Goal: Task Accomplishment & Management: Manage account settings

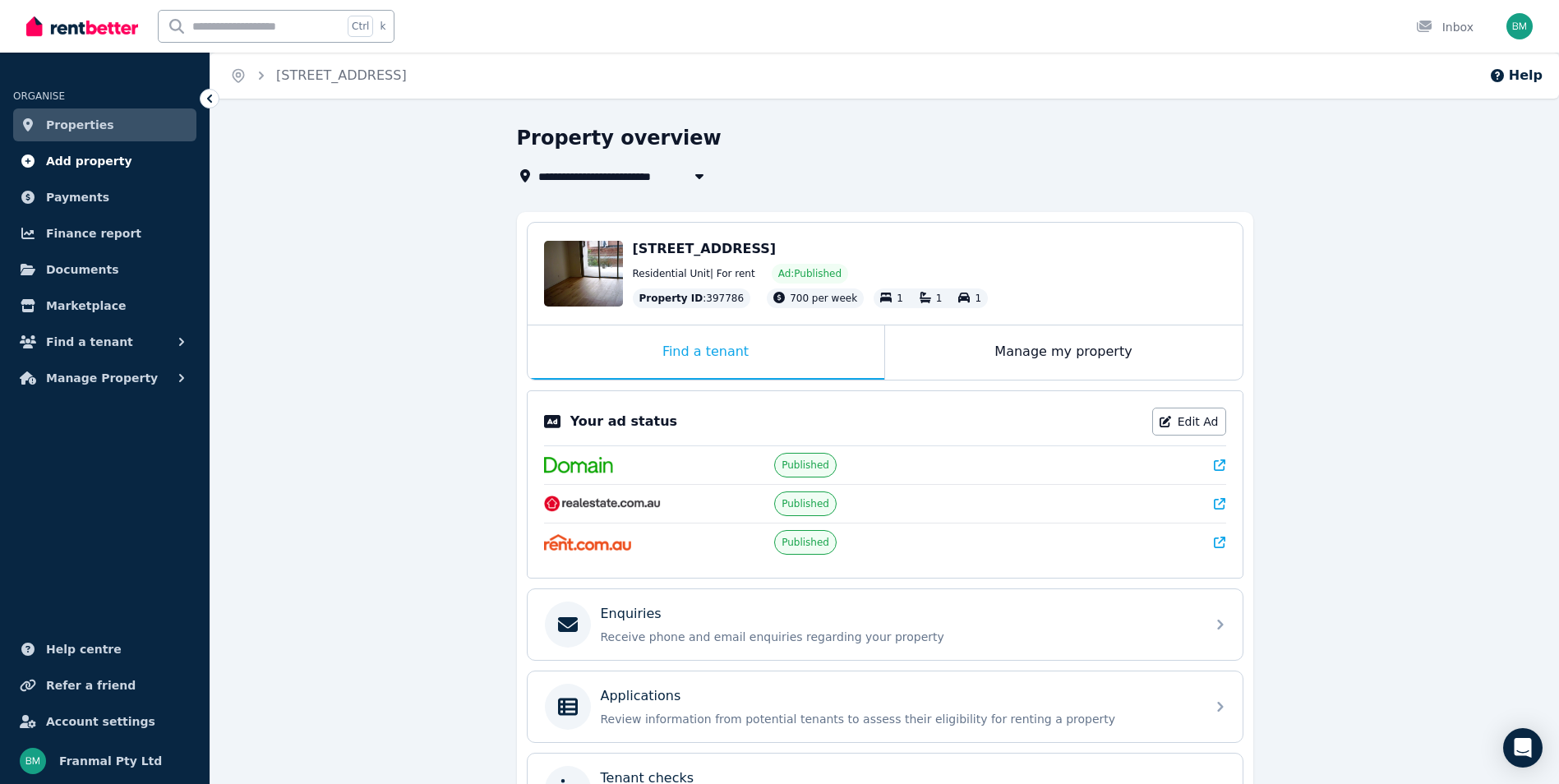
click at [107, 159] on span "Add property" at bounding box center [88, 162] width 86 height 20
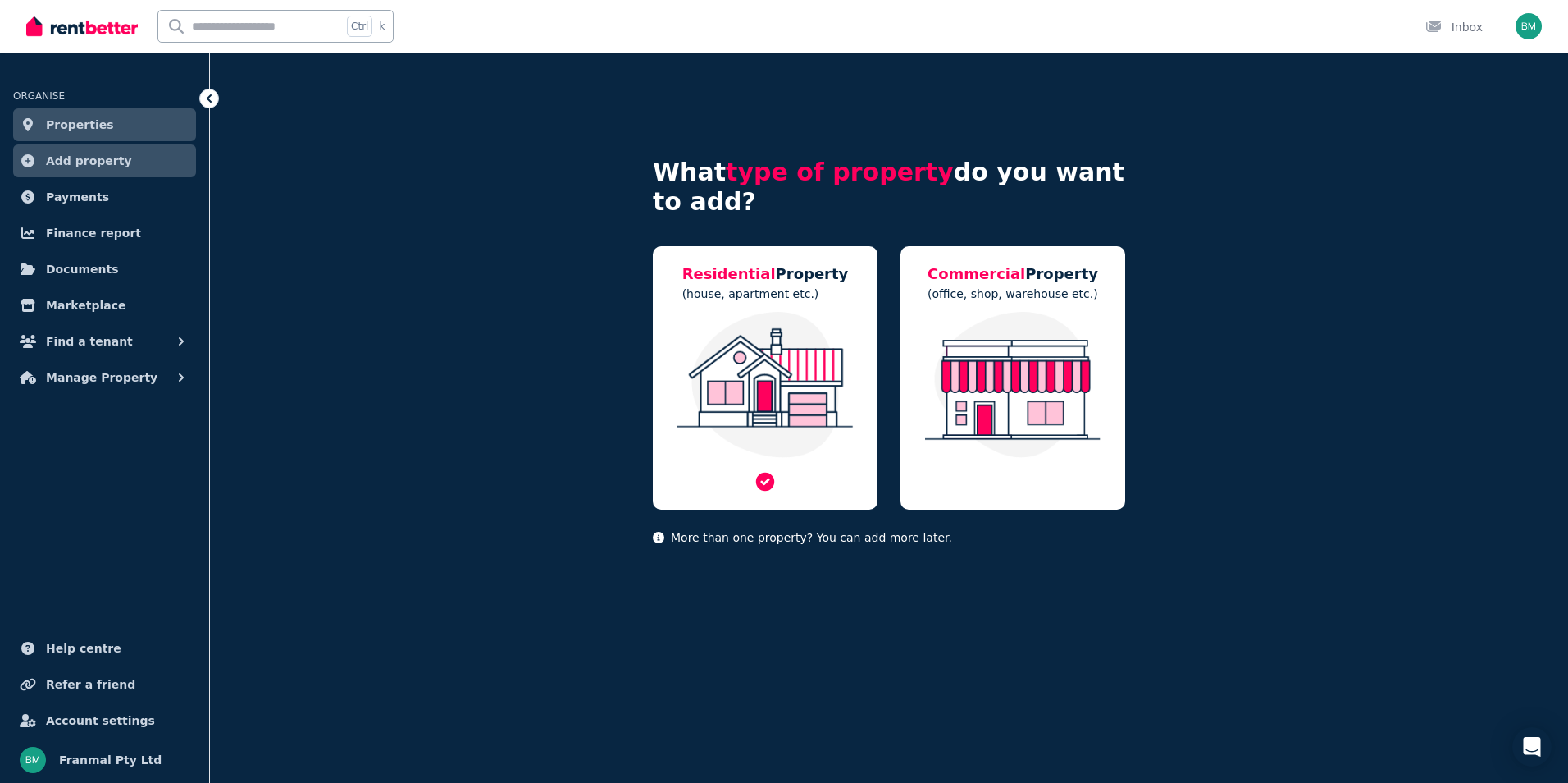
click at [756, 339] on img at bounding box center [765, 385] width 192 height 147
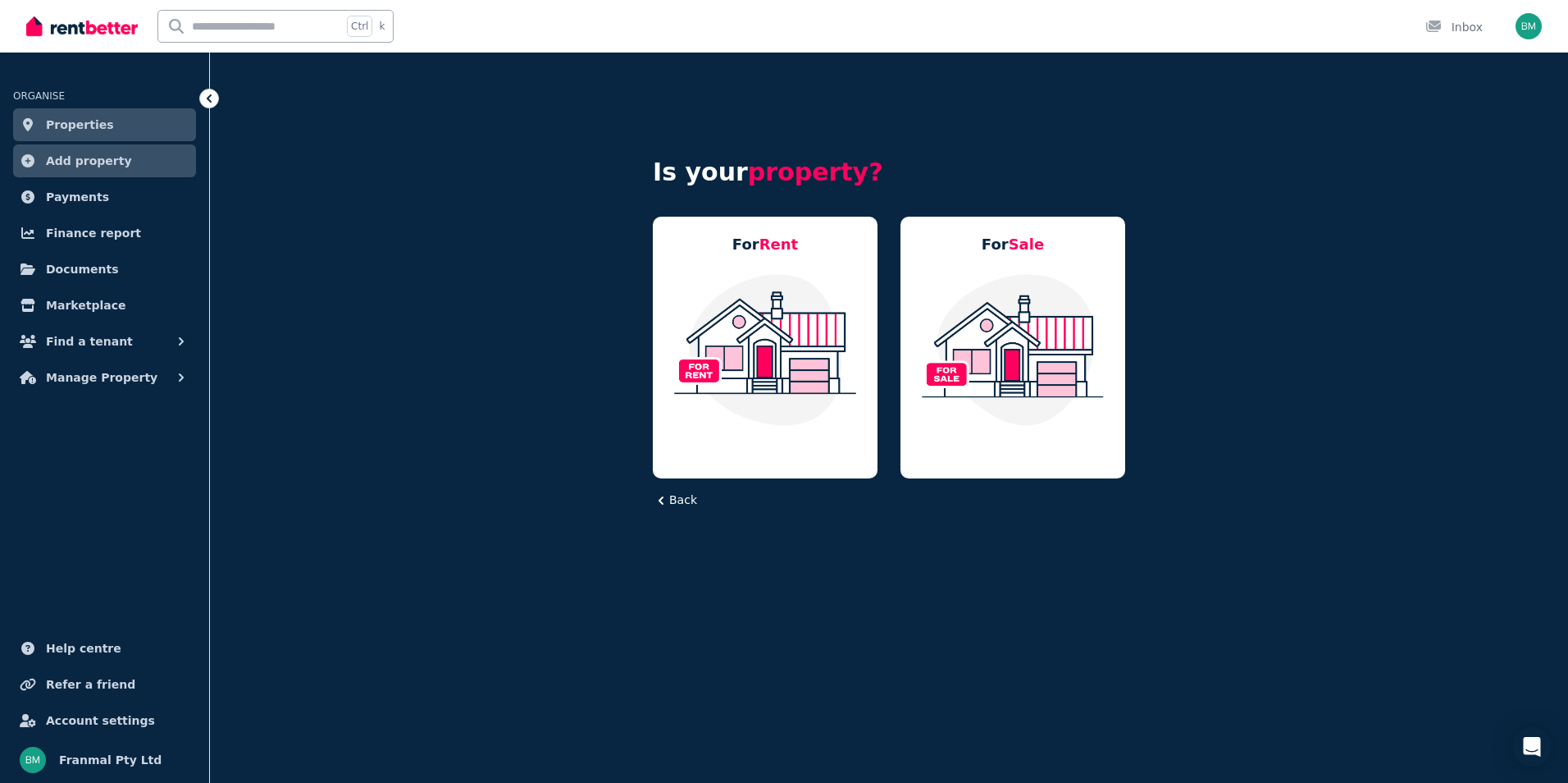
click at [756, 339] on img at bounding box center [765, 349] width 192 height 154
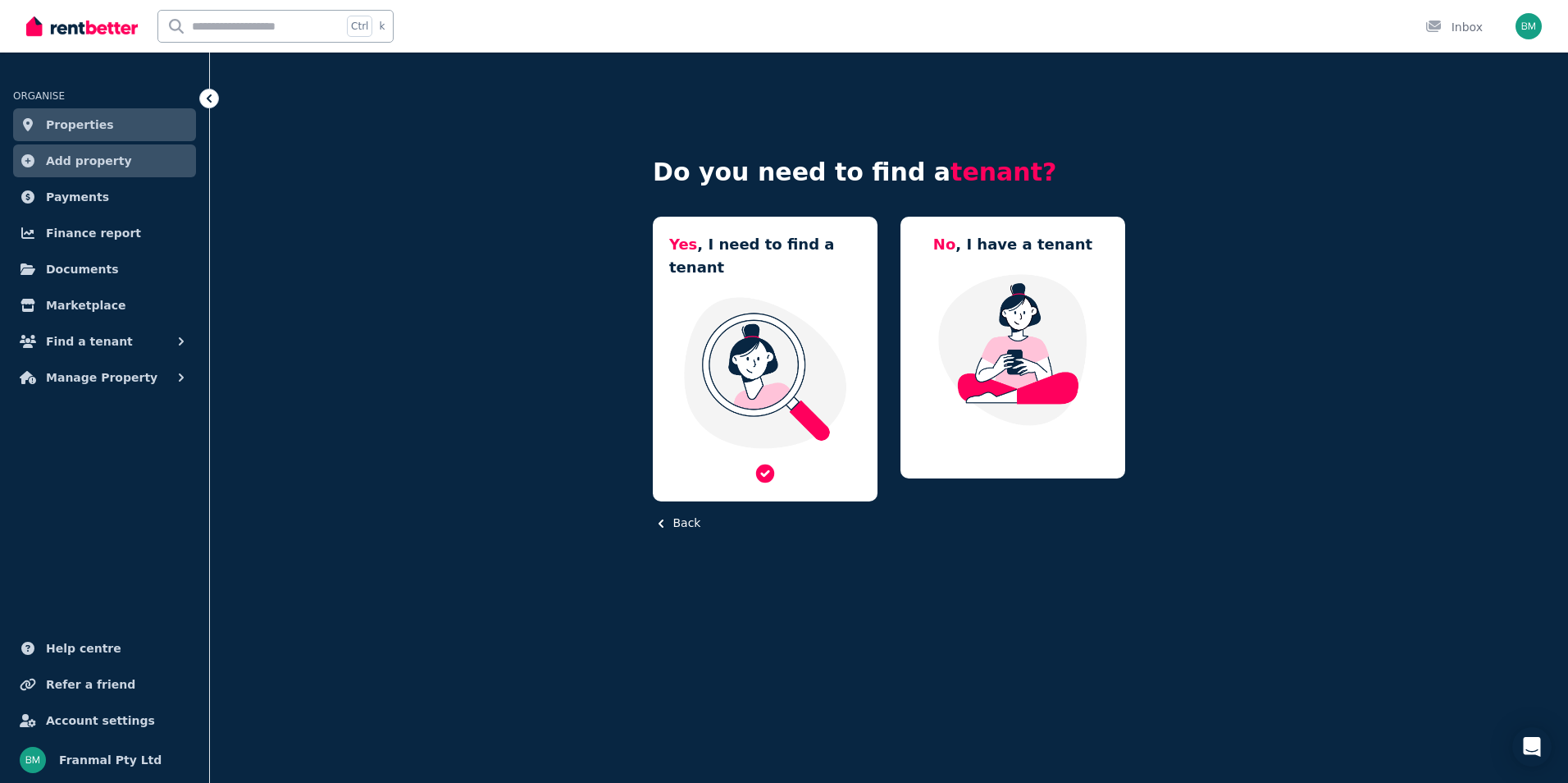
click at [773, 305] on img at bounding box center [765, 372] width 192 height 154
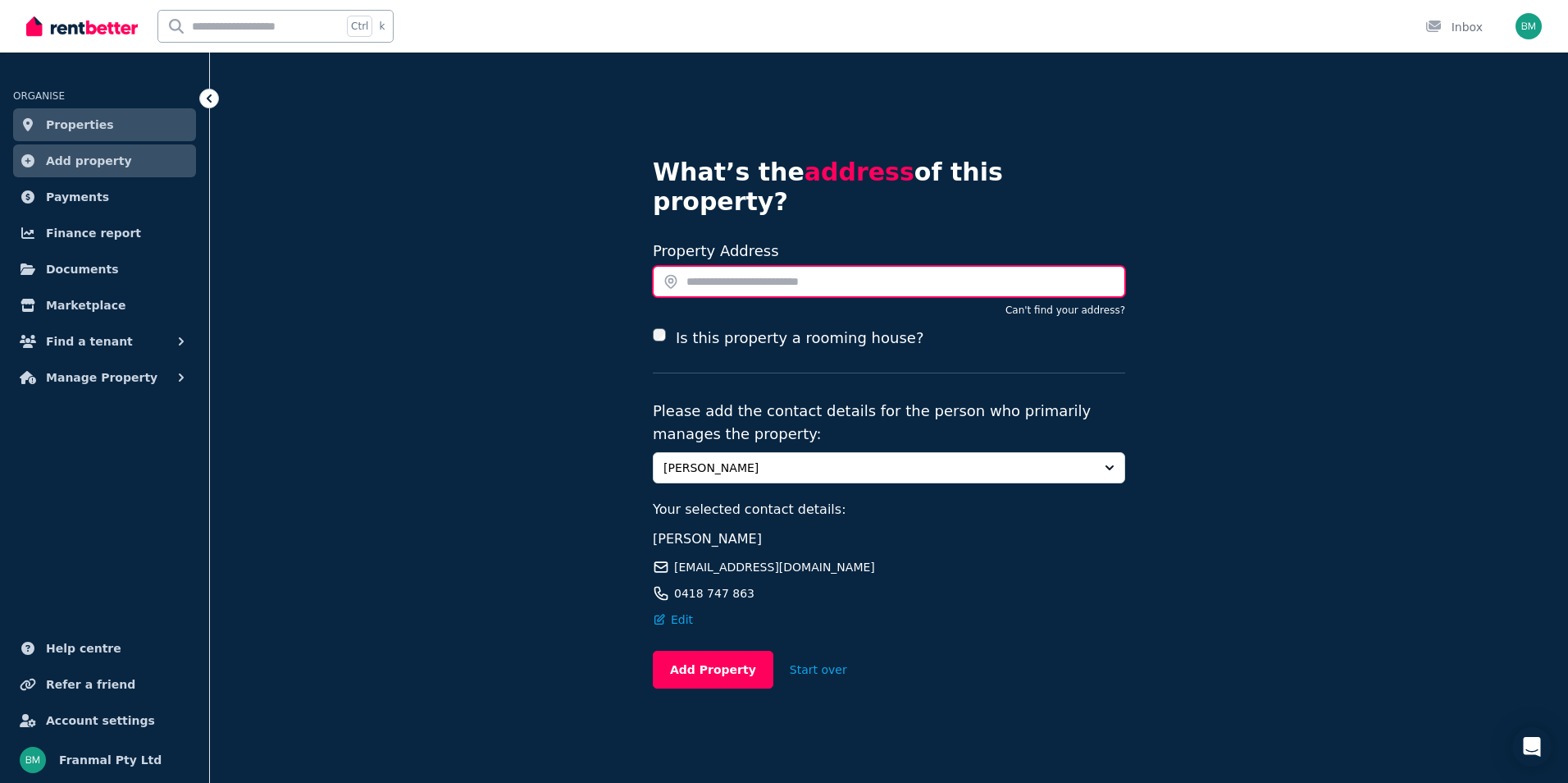
click at [736, 266] on input "text" at bounding box center [888, 281] width 472 height 31
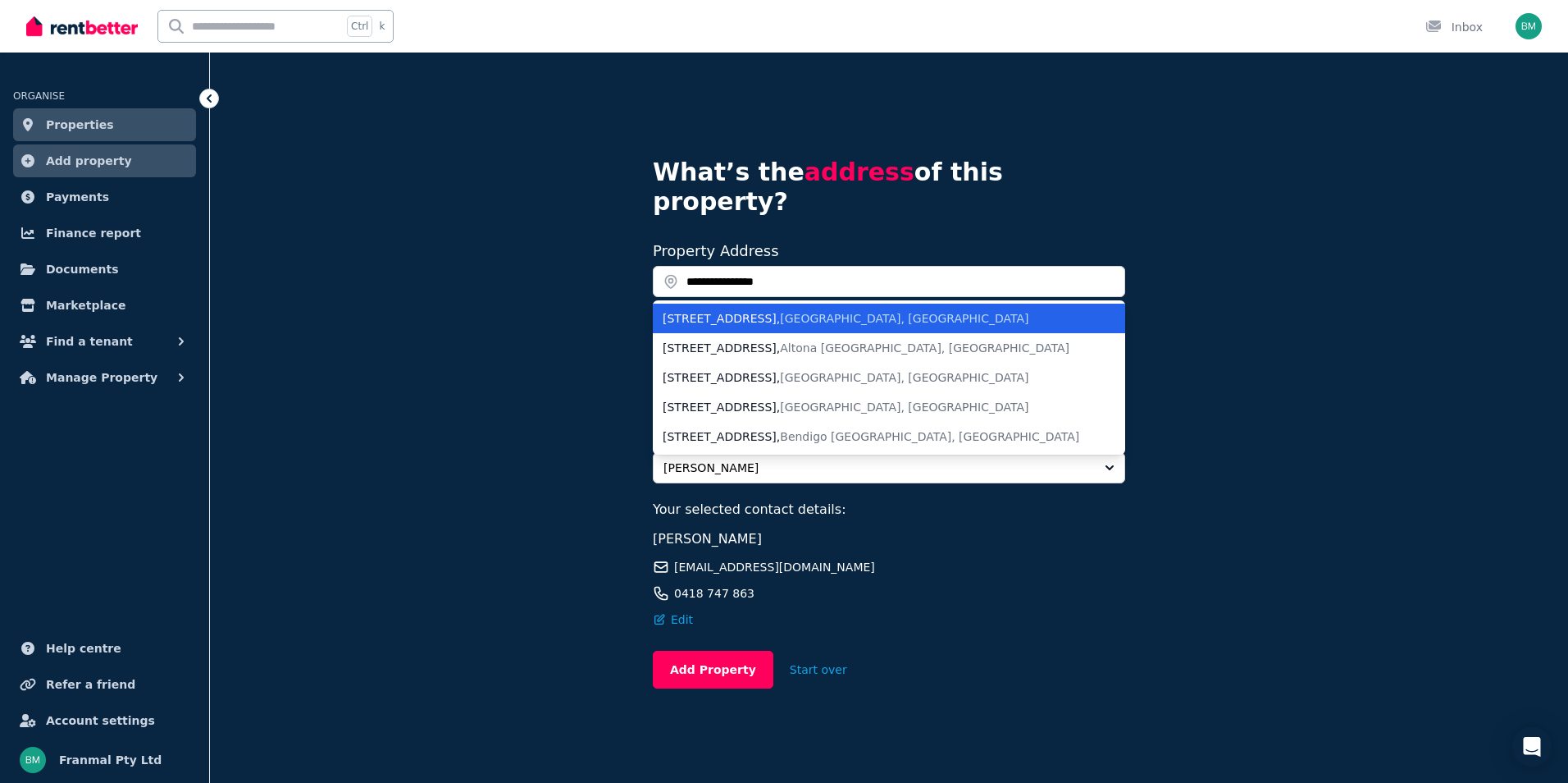
click at [763, 310] on div "157 Harcourt Street , New Farm QLD, Australia" at bounding box center [879, 318] width 433 height 17
type input "**********"
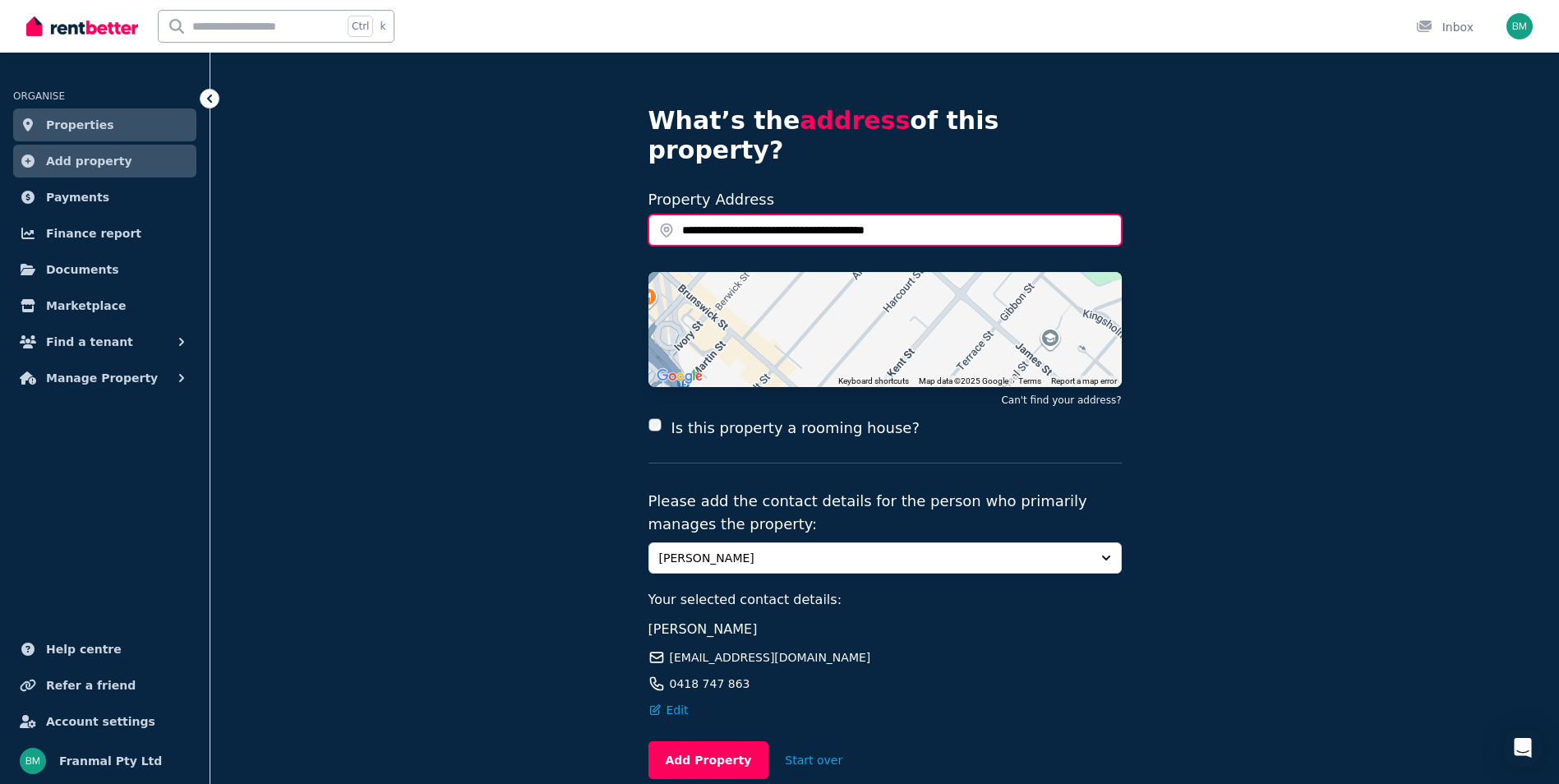
scroll to position [109, 0]
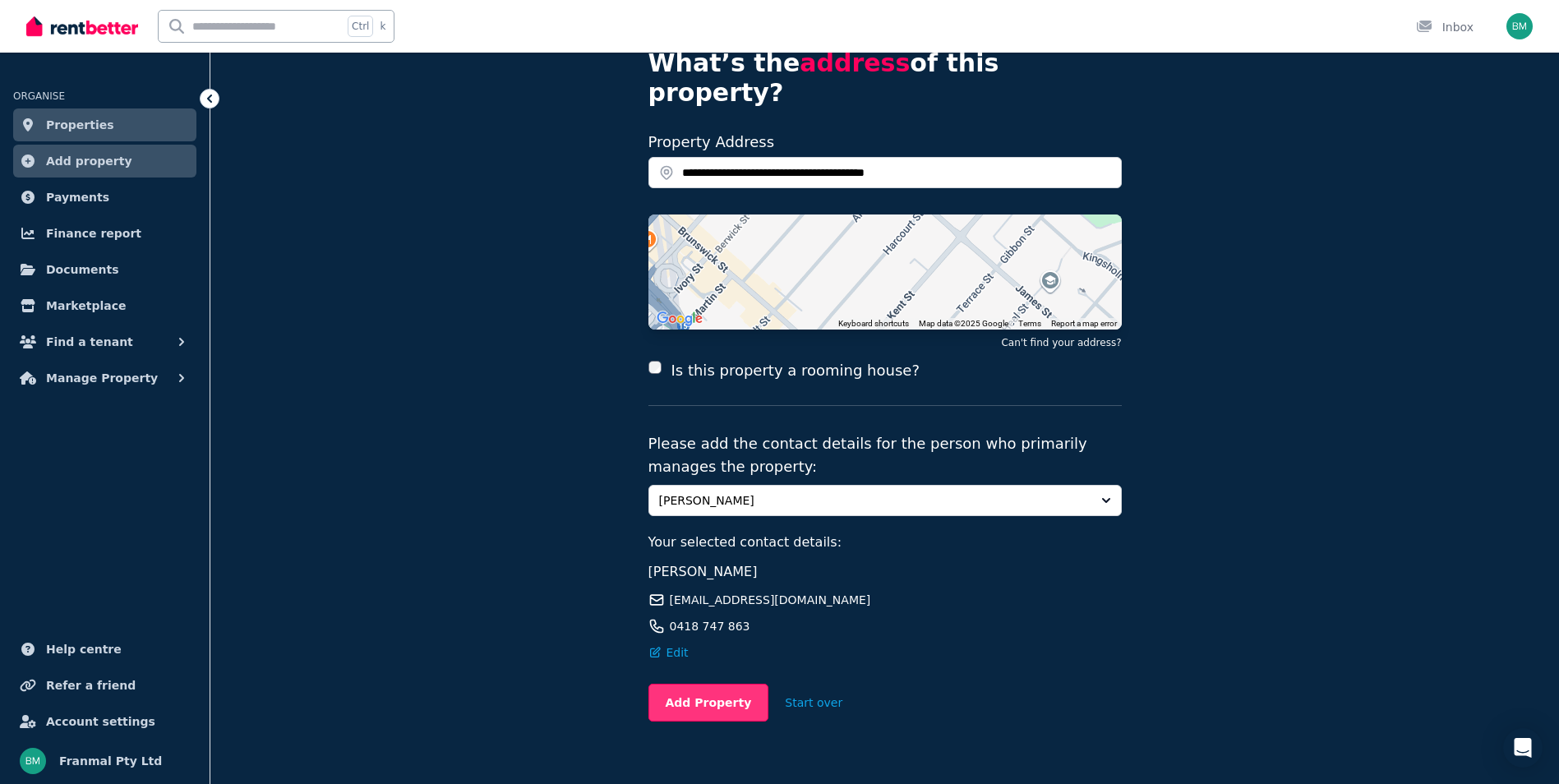
click at [717, 684] on button "Add Property" at bounding box center [709, 703] width 121 height 38
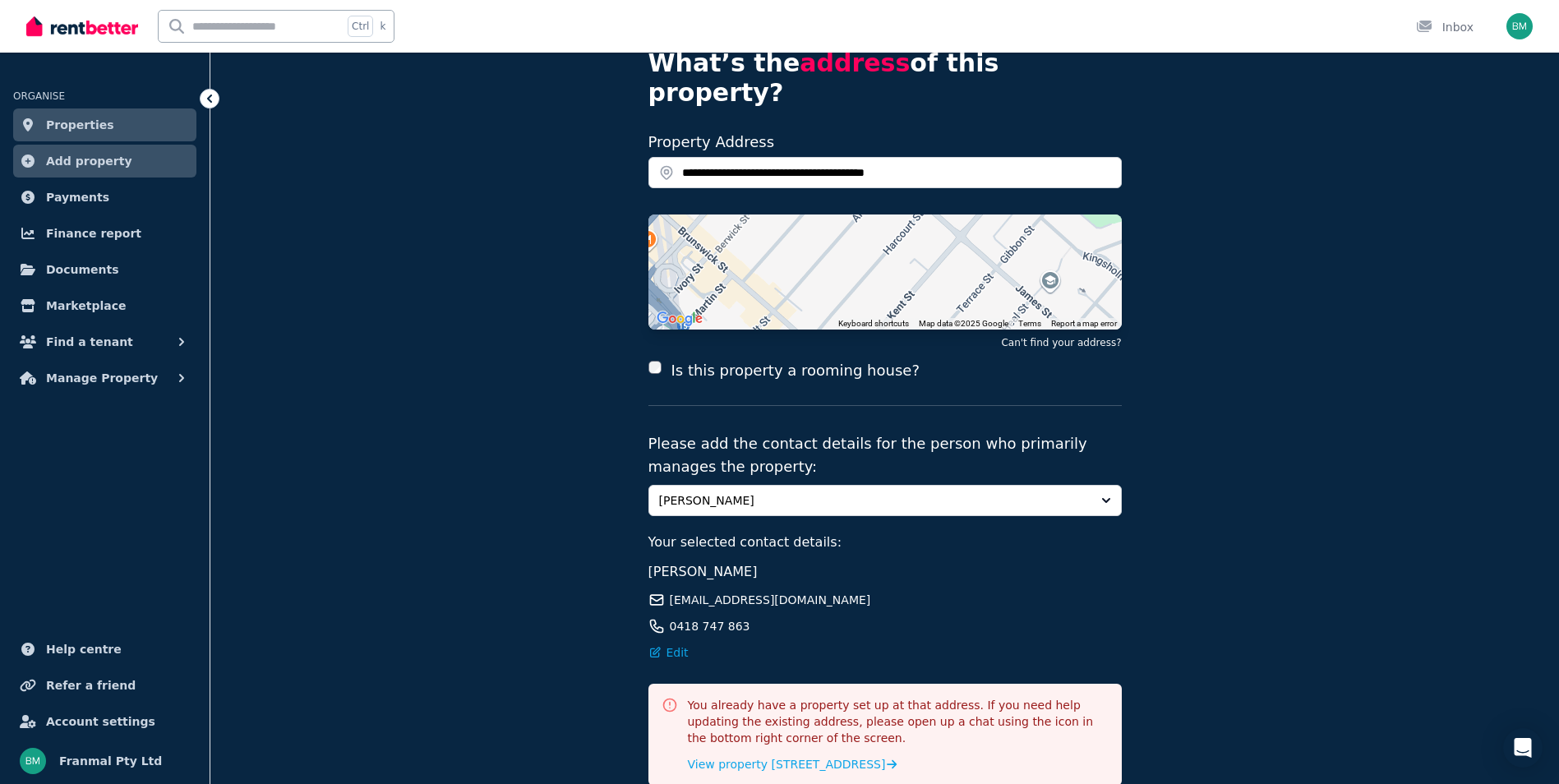
scroll to position [191, 0]
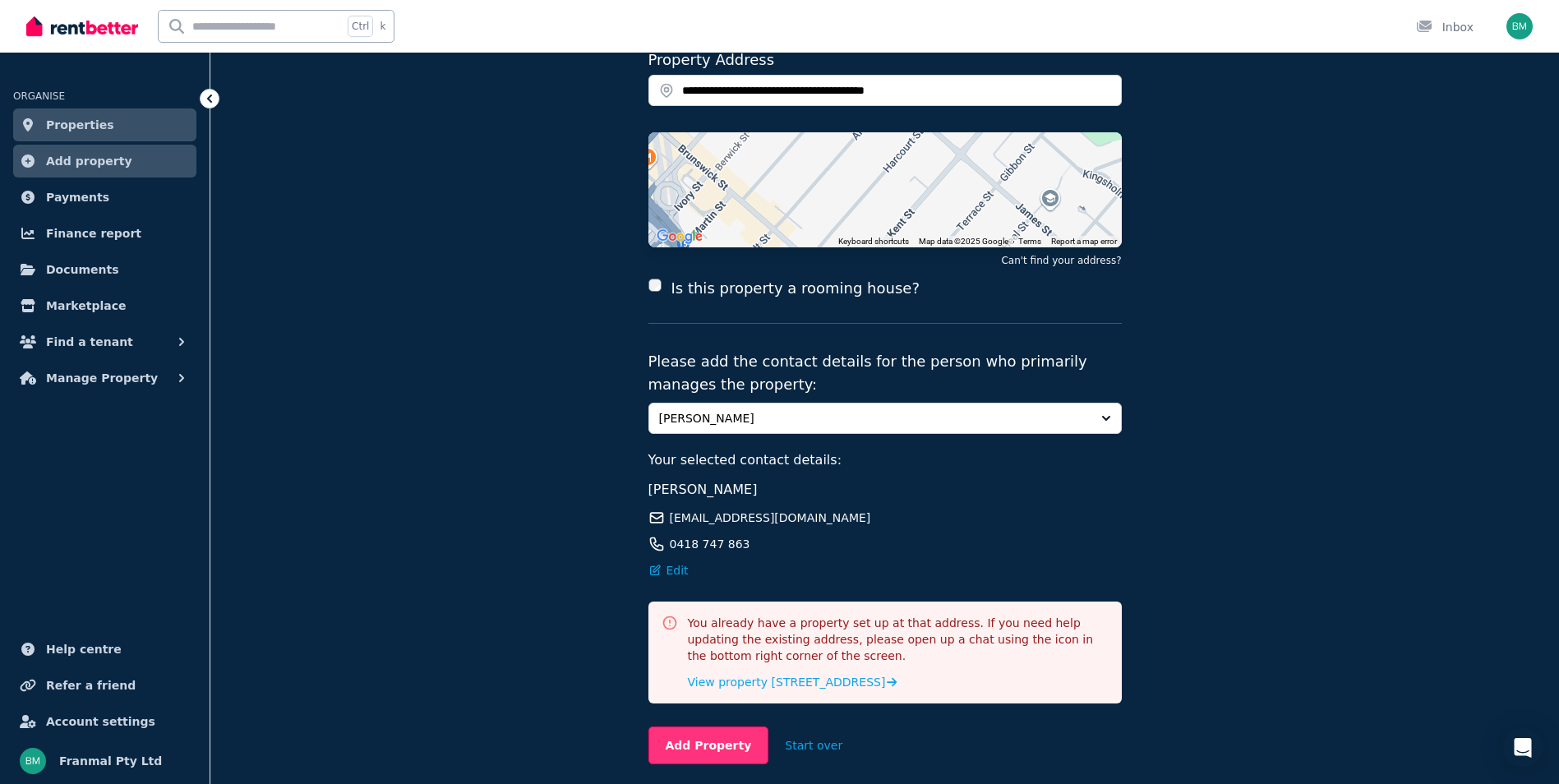
click at [718, 727] on button "Add Property" at bounding box center [709, 745] width 121 height 38
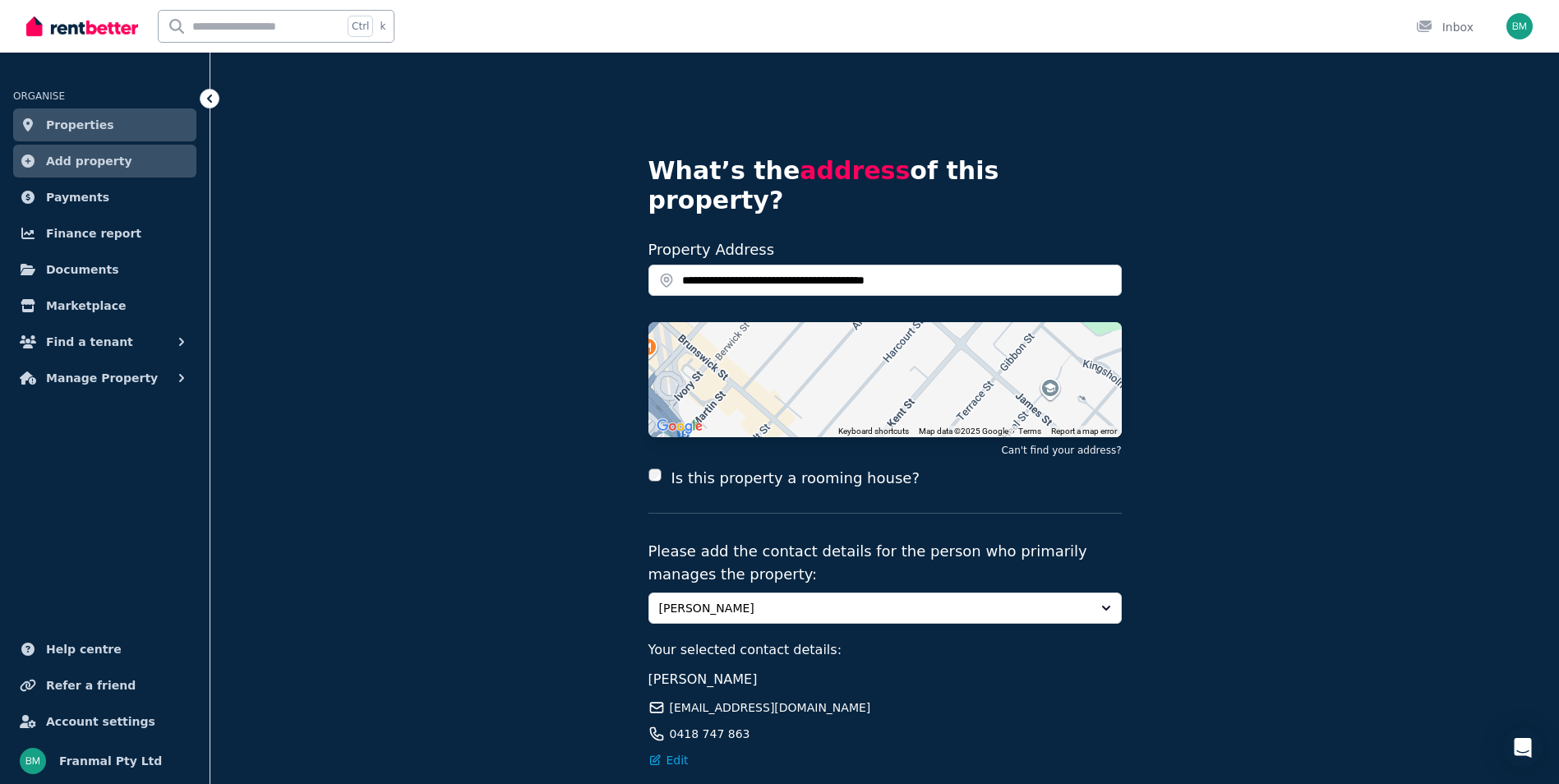
scroll to position [0, 0]
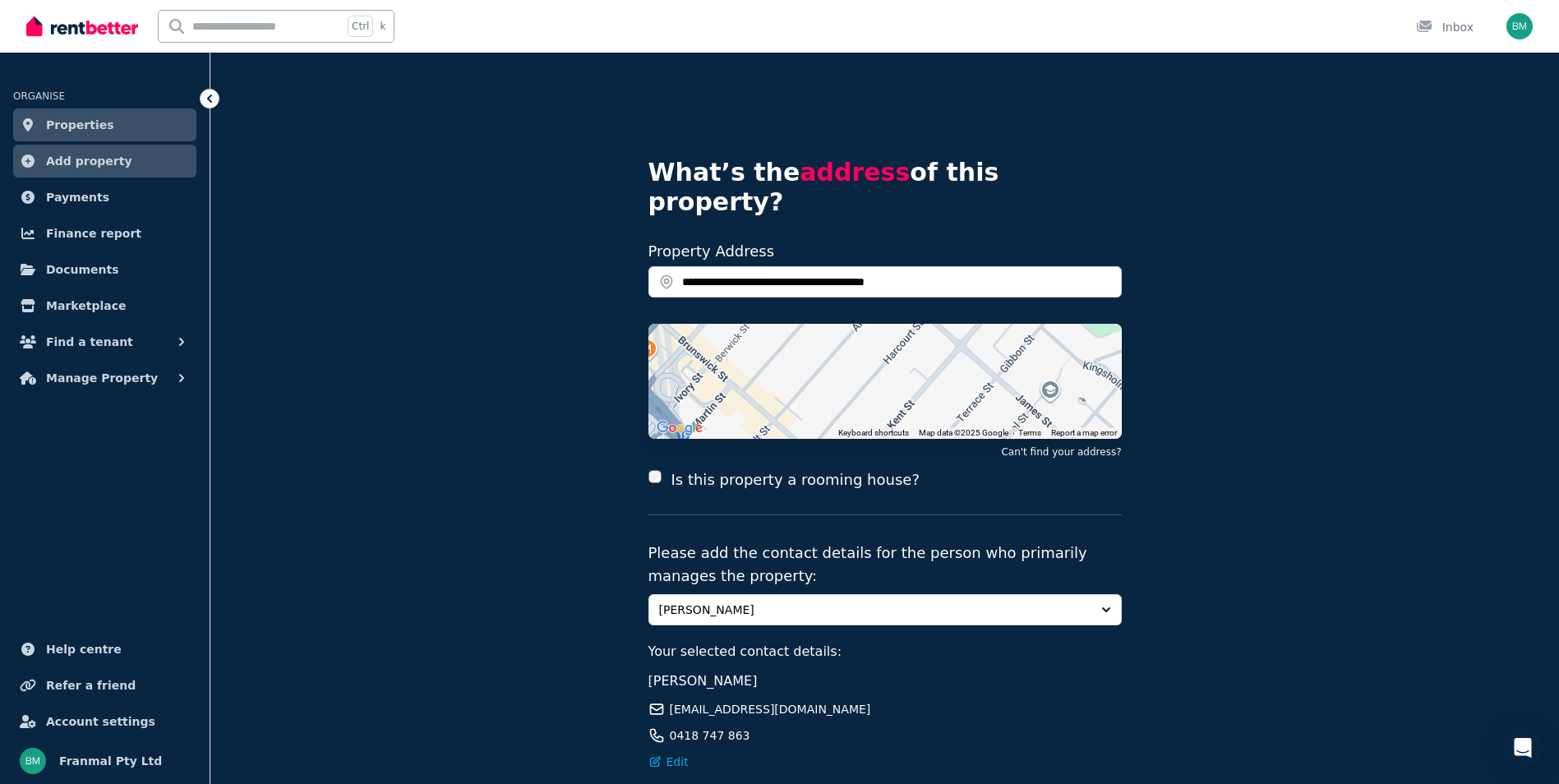
click at [94, 122] on span "Properties" at bounding box center [79, 125] width 68 height 20
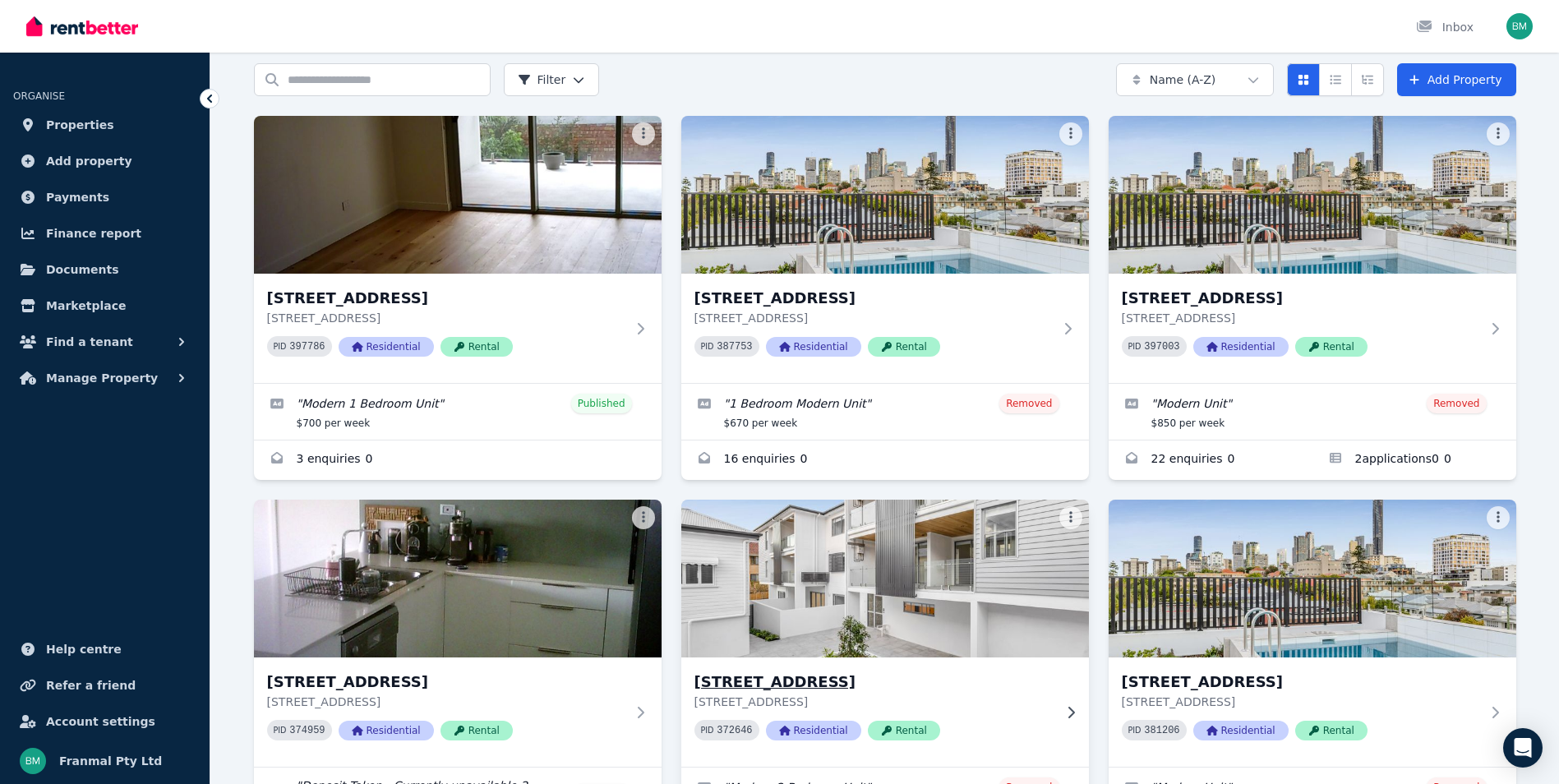
scroll to position [165, 0]
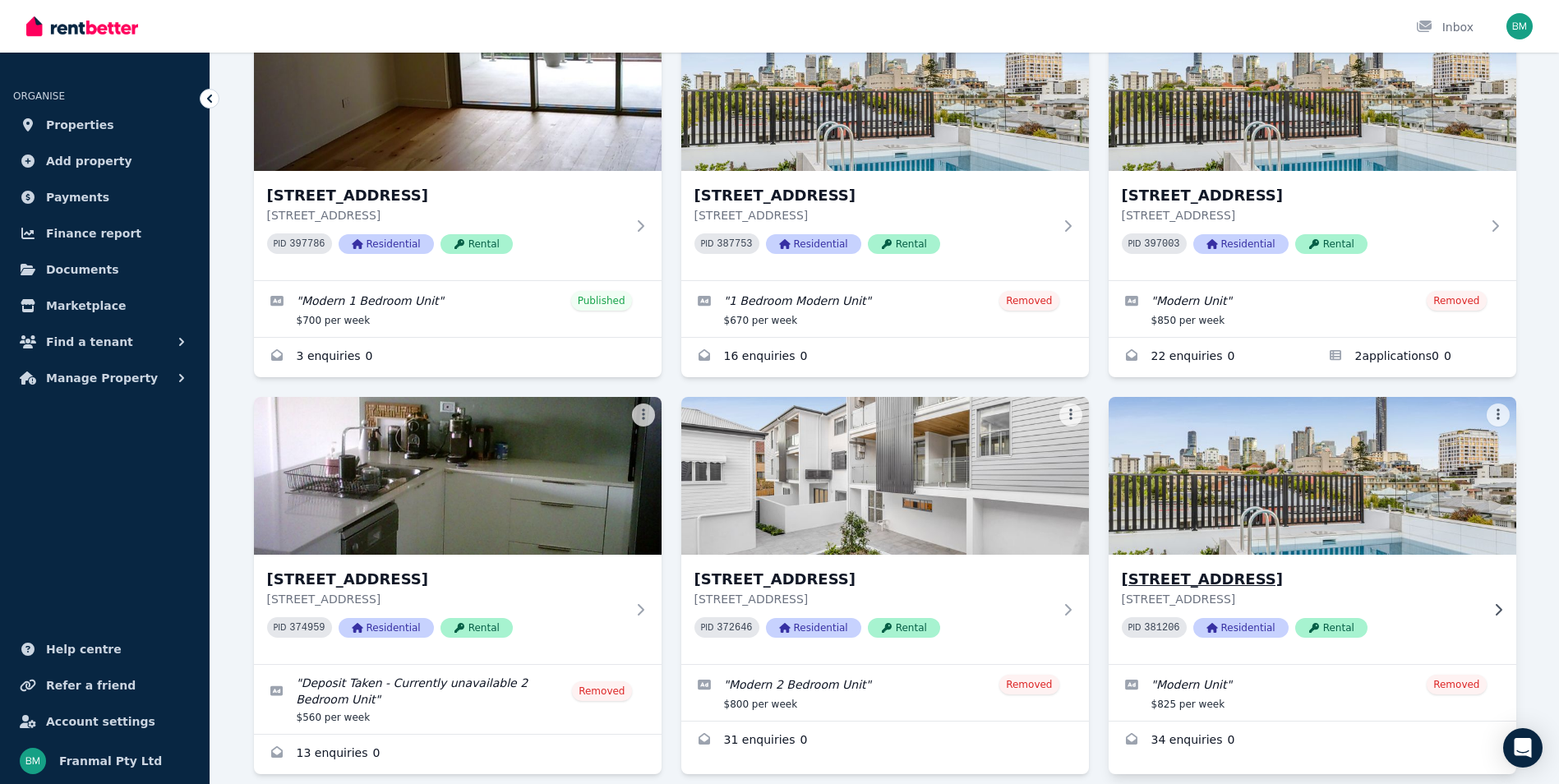
click at [1264, 495] on img at bounding box center [1312, 475] width 428 height 166
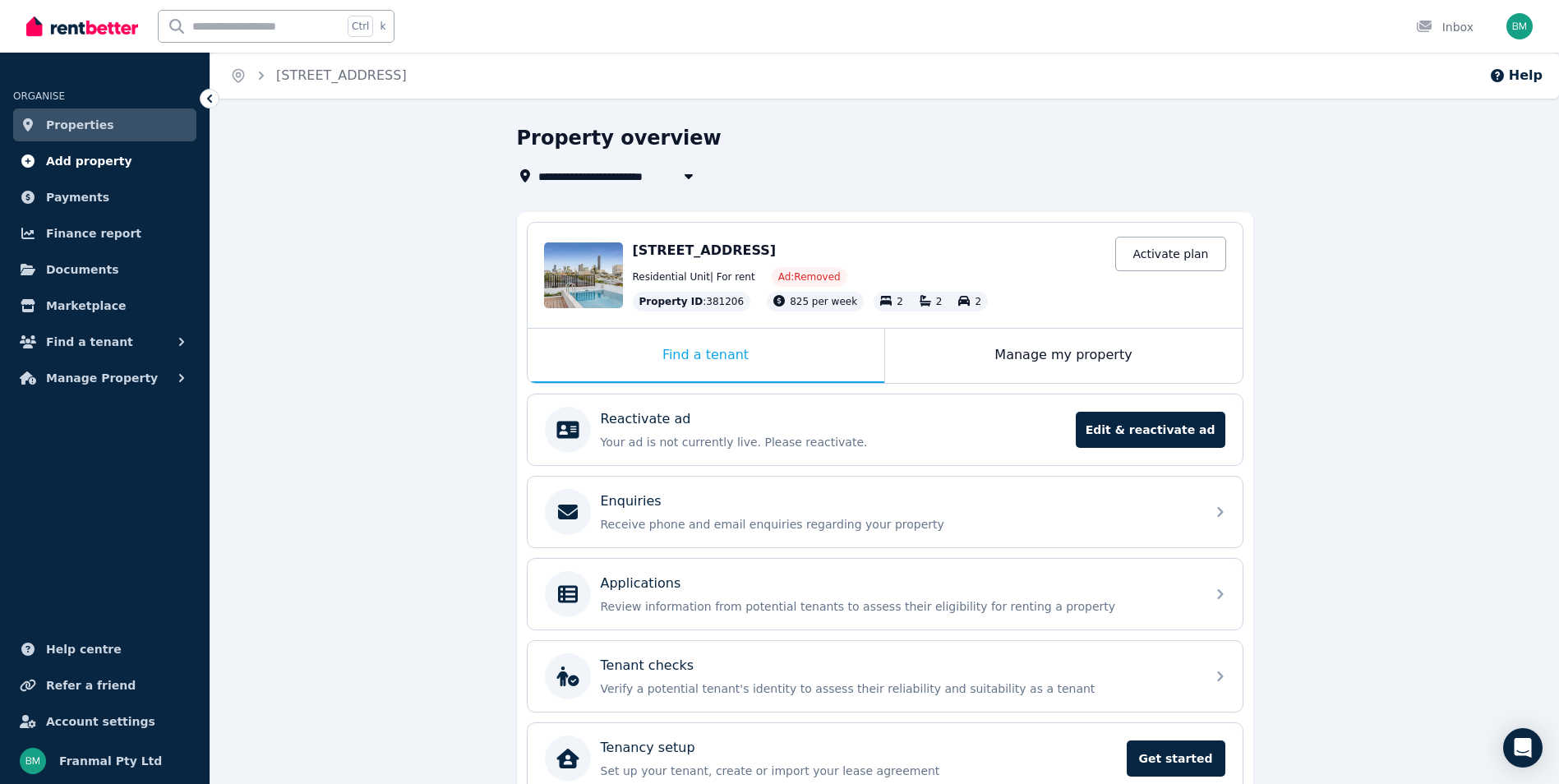
click at [95, 164] on span "Add property" at bounding box center [88, 162] width 86 height 20
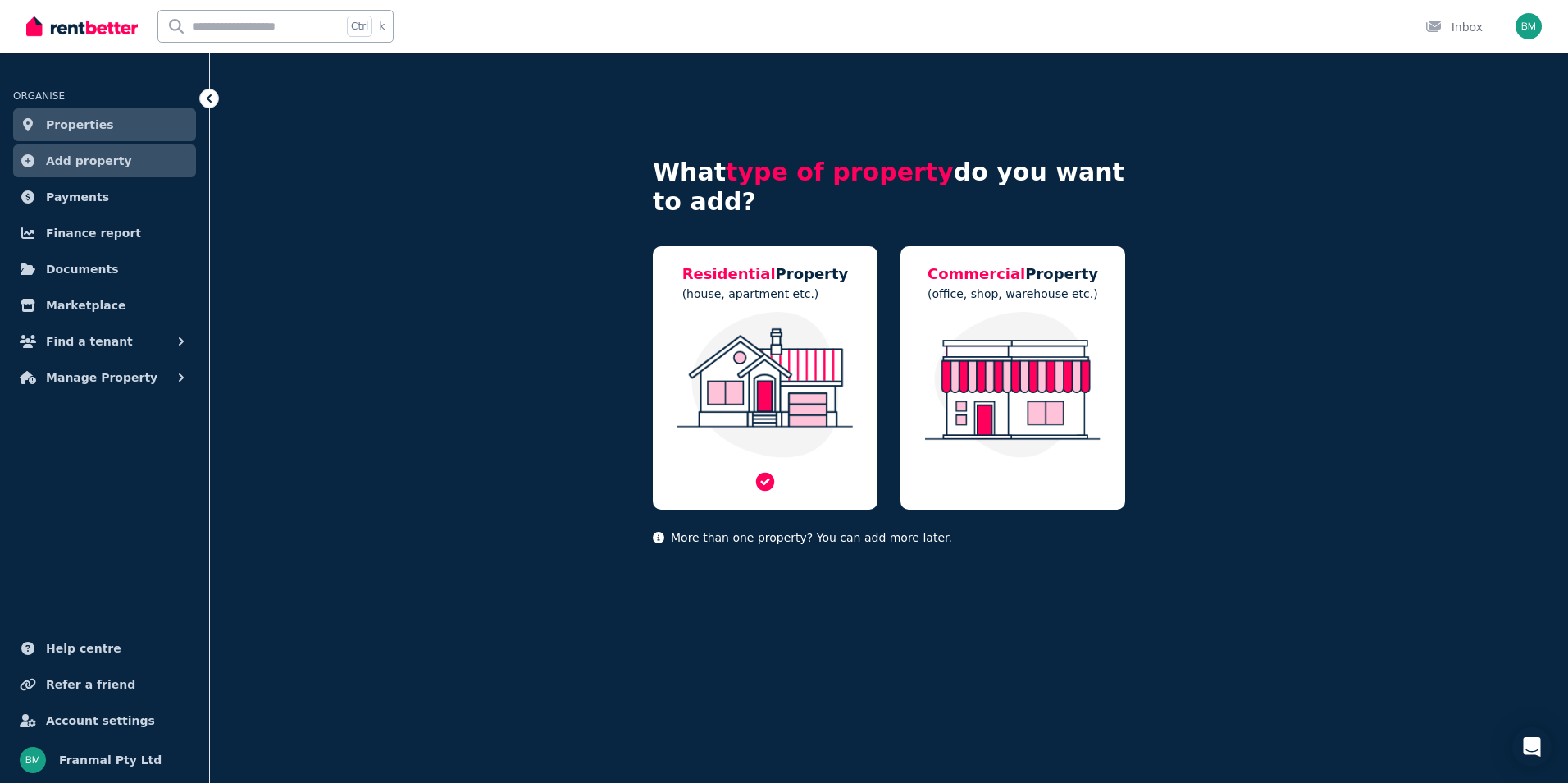
click at [771, 360] on img at bounding box center [765, 385] width 192 height 147
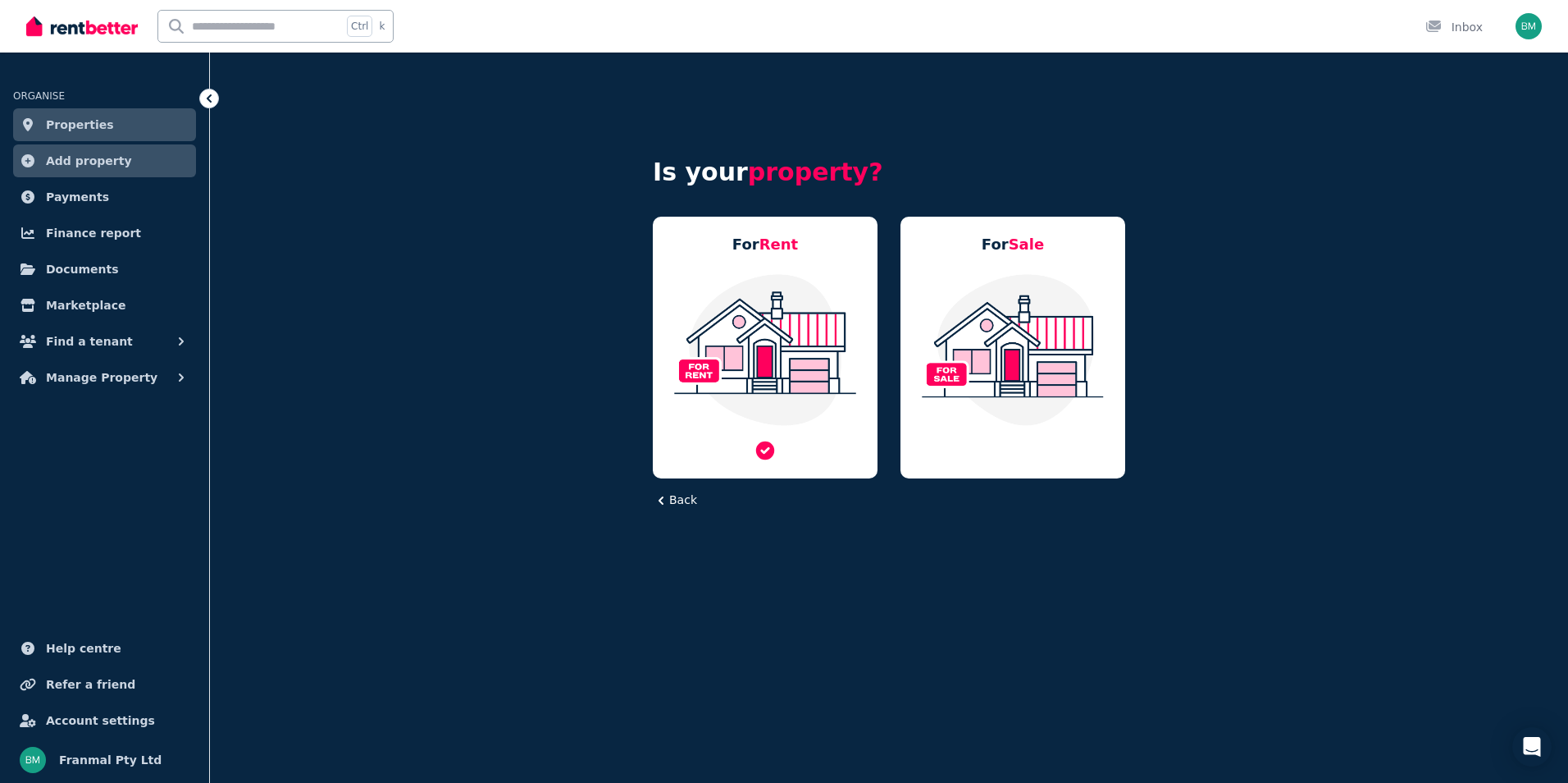
click at [770, 370] on img at bounding box center [765, 349] width 192 height 154
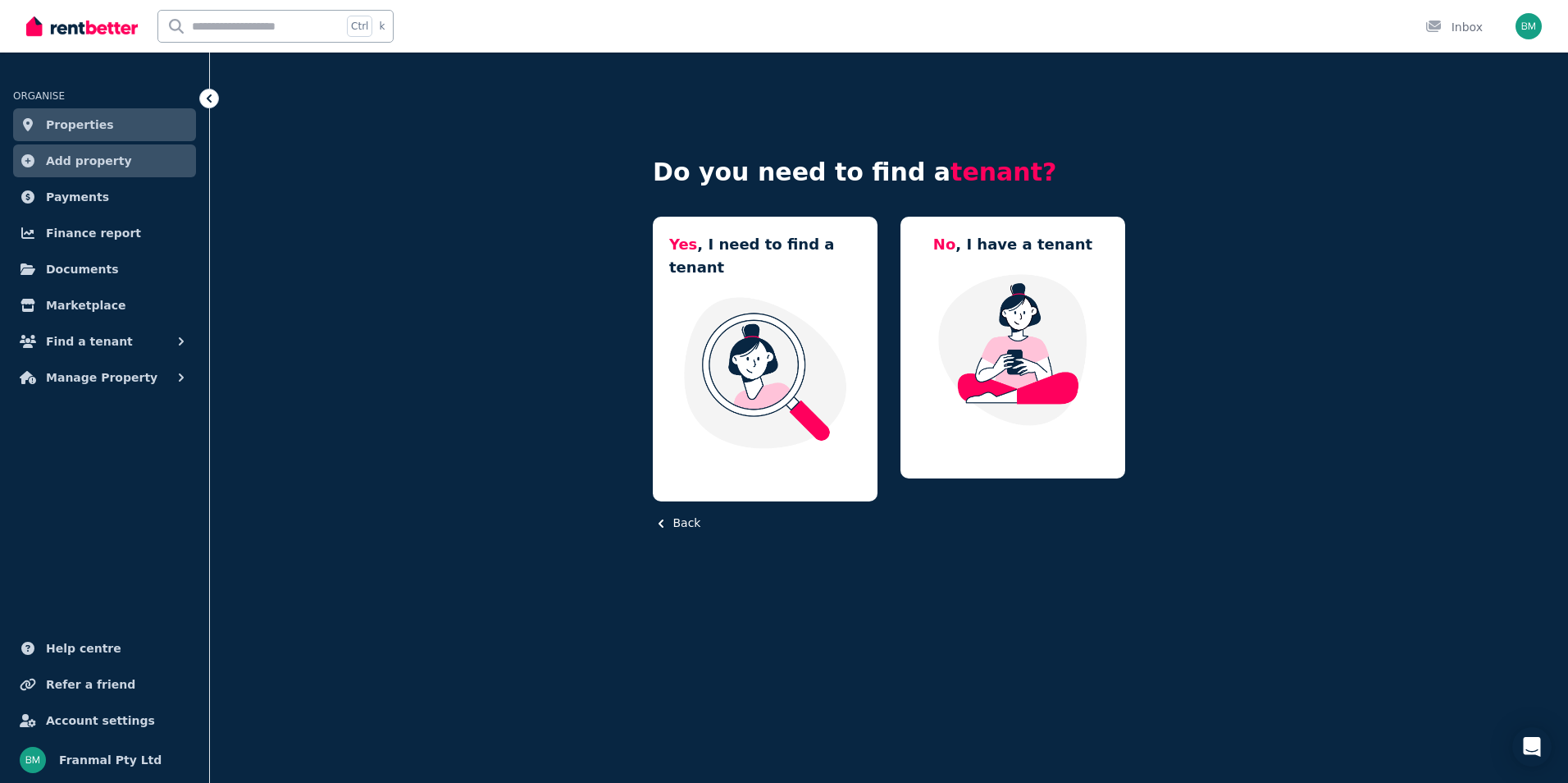
click at [770, 370] on img at bounding box center [765, 372] width 192 height 154
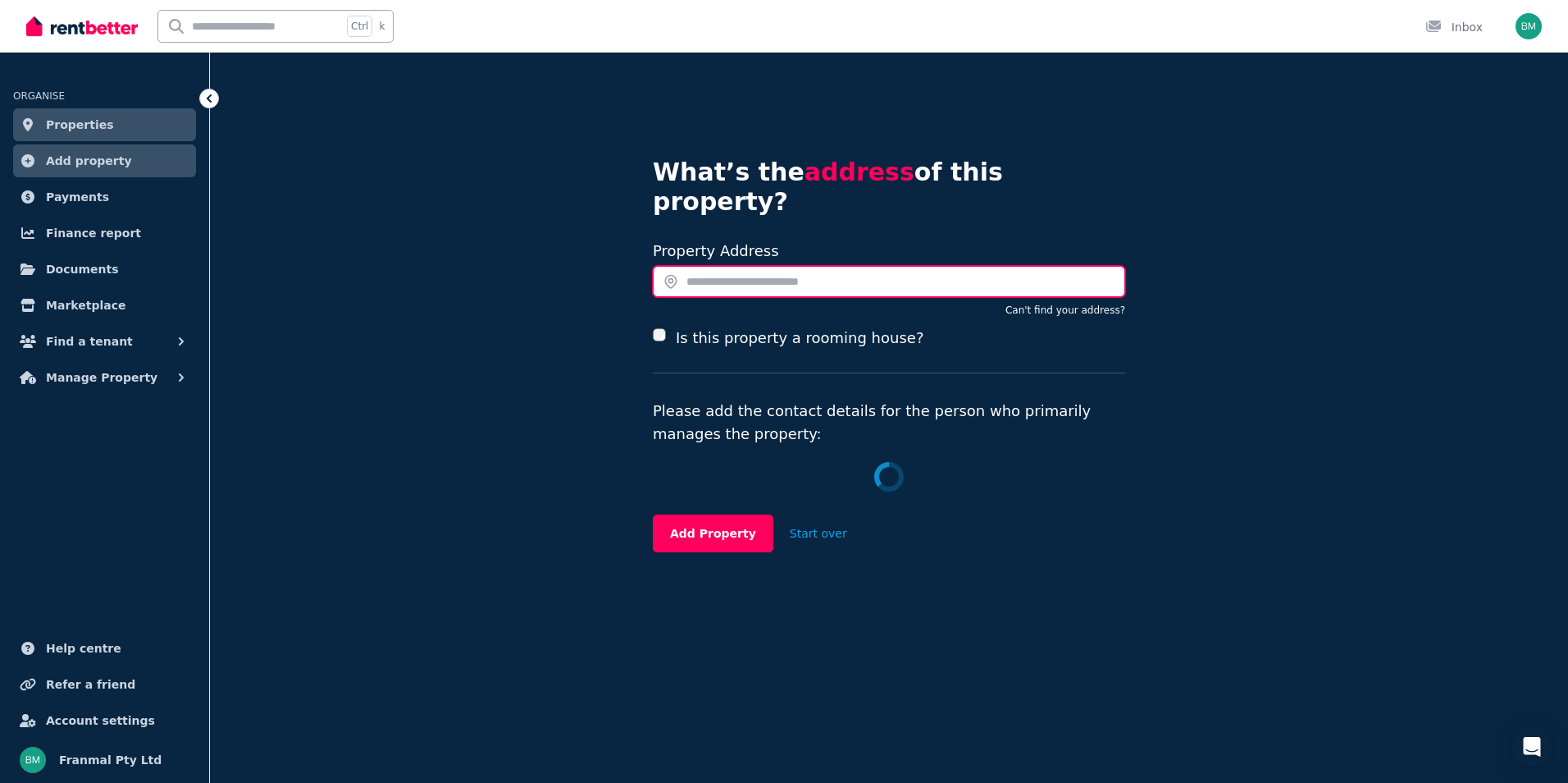
click at [751, 266] on input "text" at bounding box center [888, 281] width 472 height 31
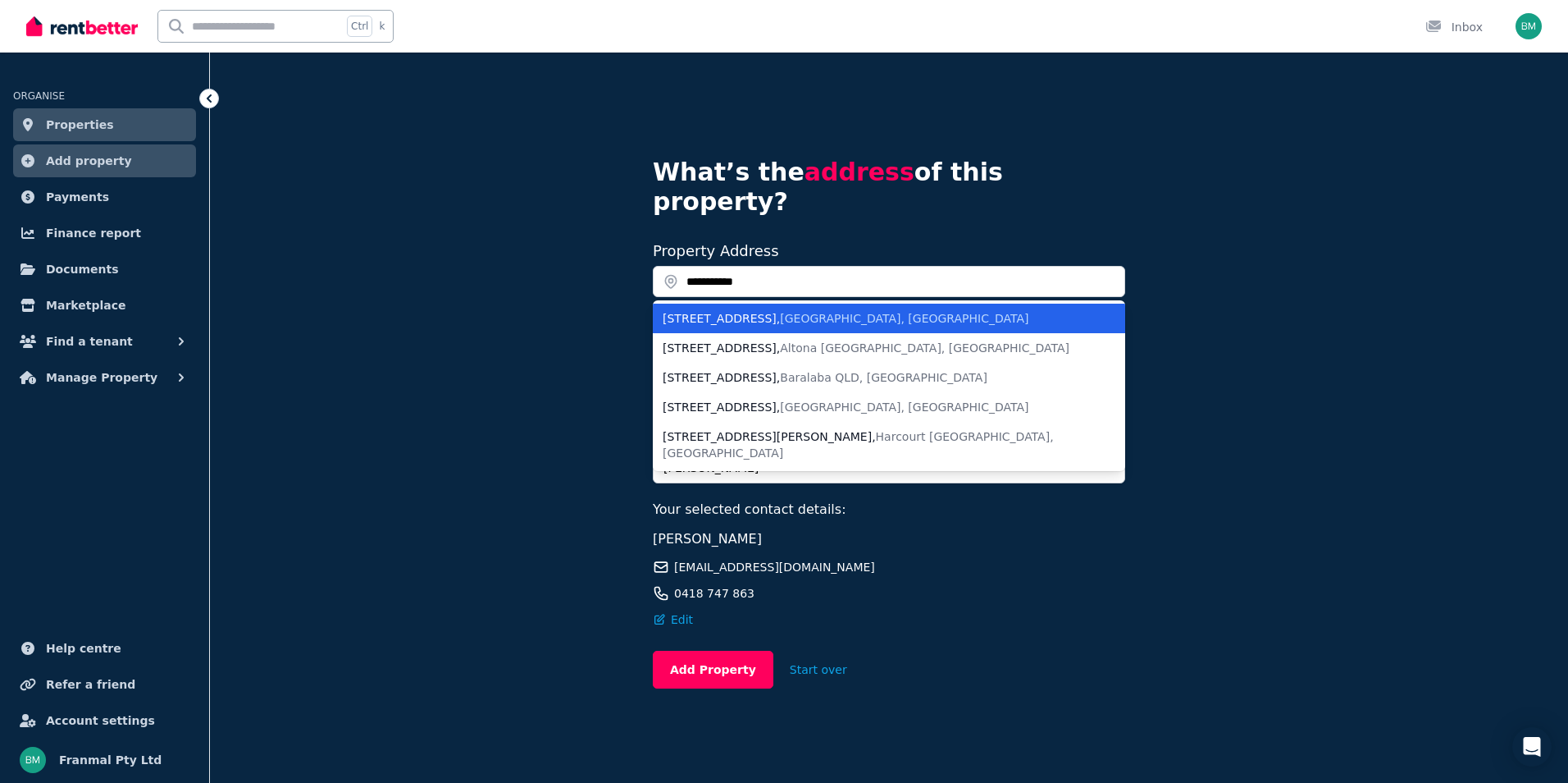
click at [775, 304] on li "157 Harcourt Street , New Farm QLD, Australia" at bounding box center [888, 319] width 472 height 30
type input "**********"
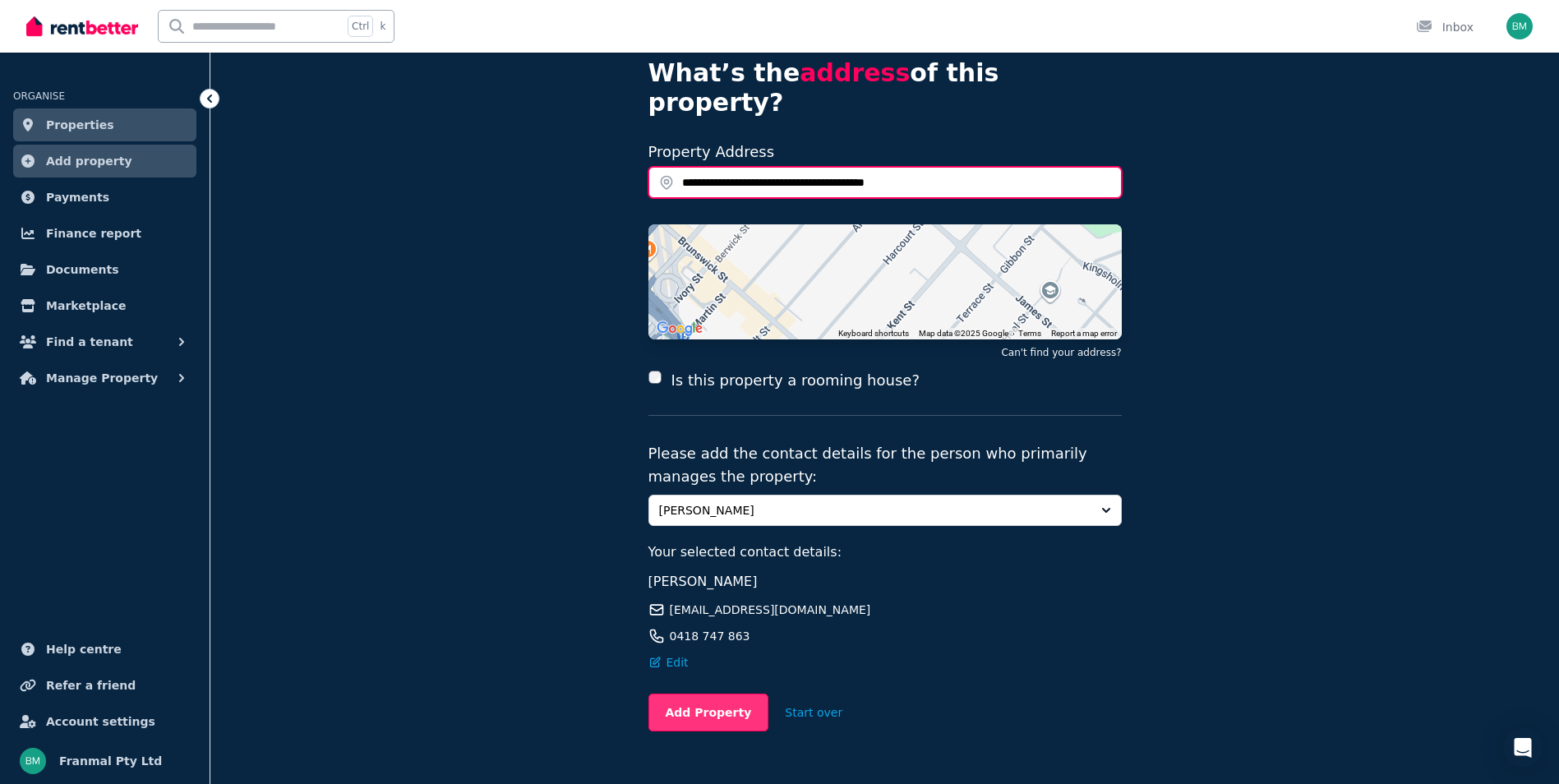
scroll to position [109, 0]
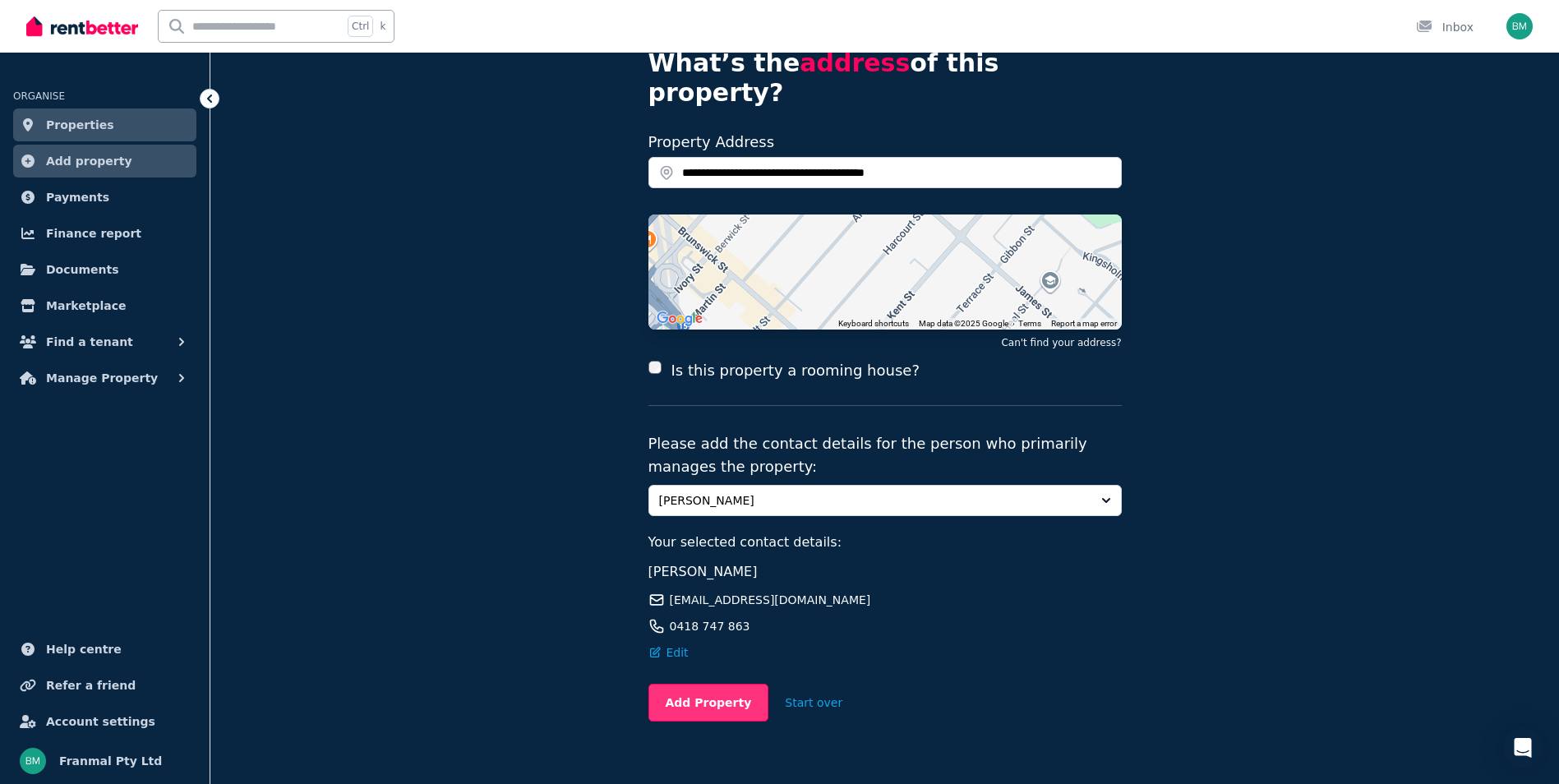
click at [720, 684] on button "Add Property" at bounding box center [709, 703] width 121 height 38
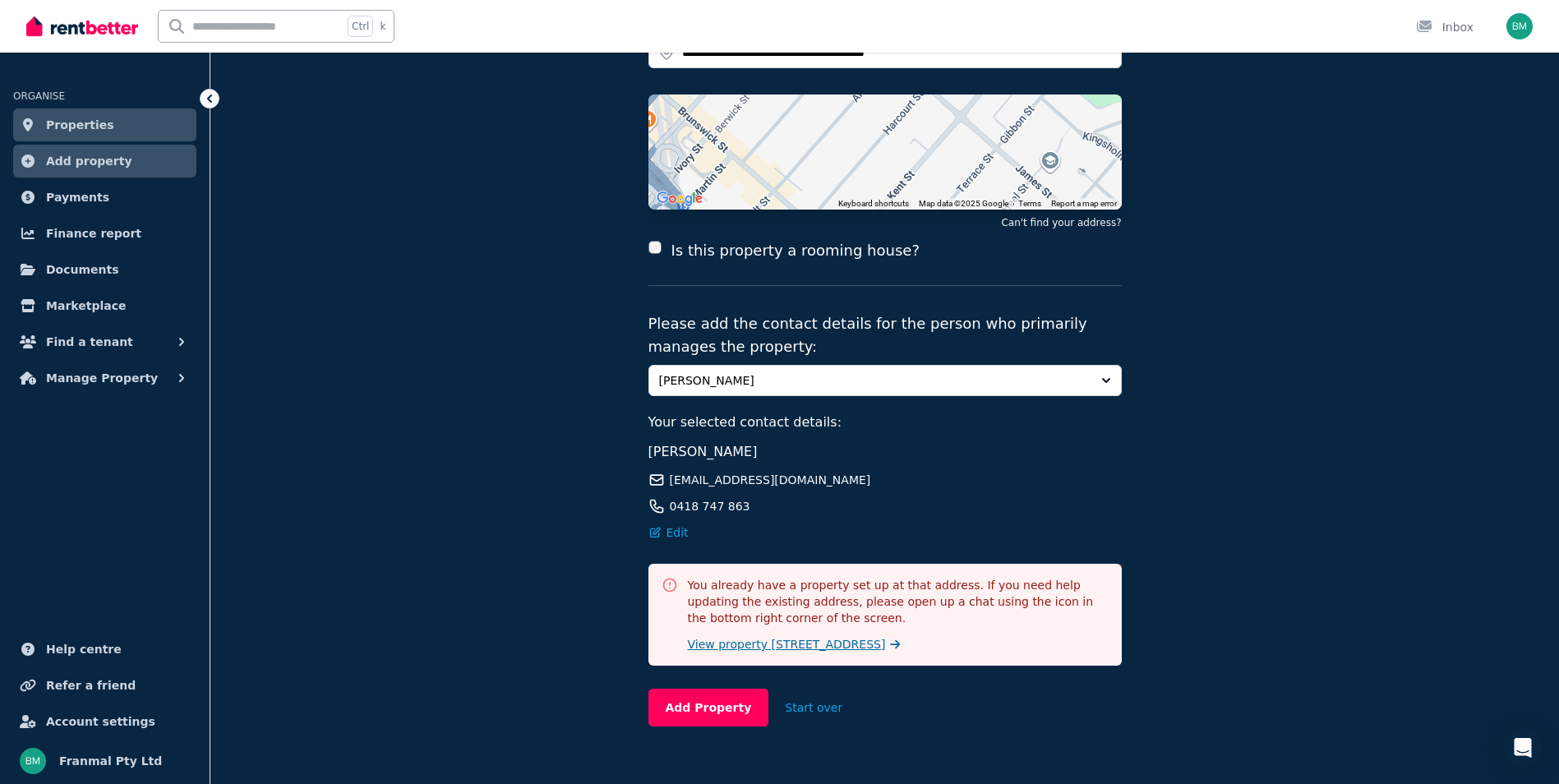
scroll to position [234, 0]
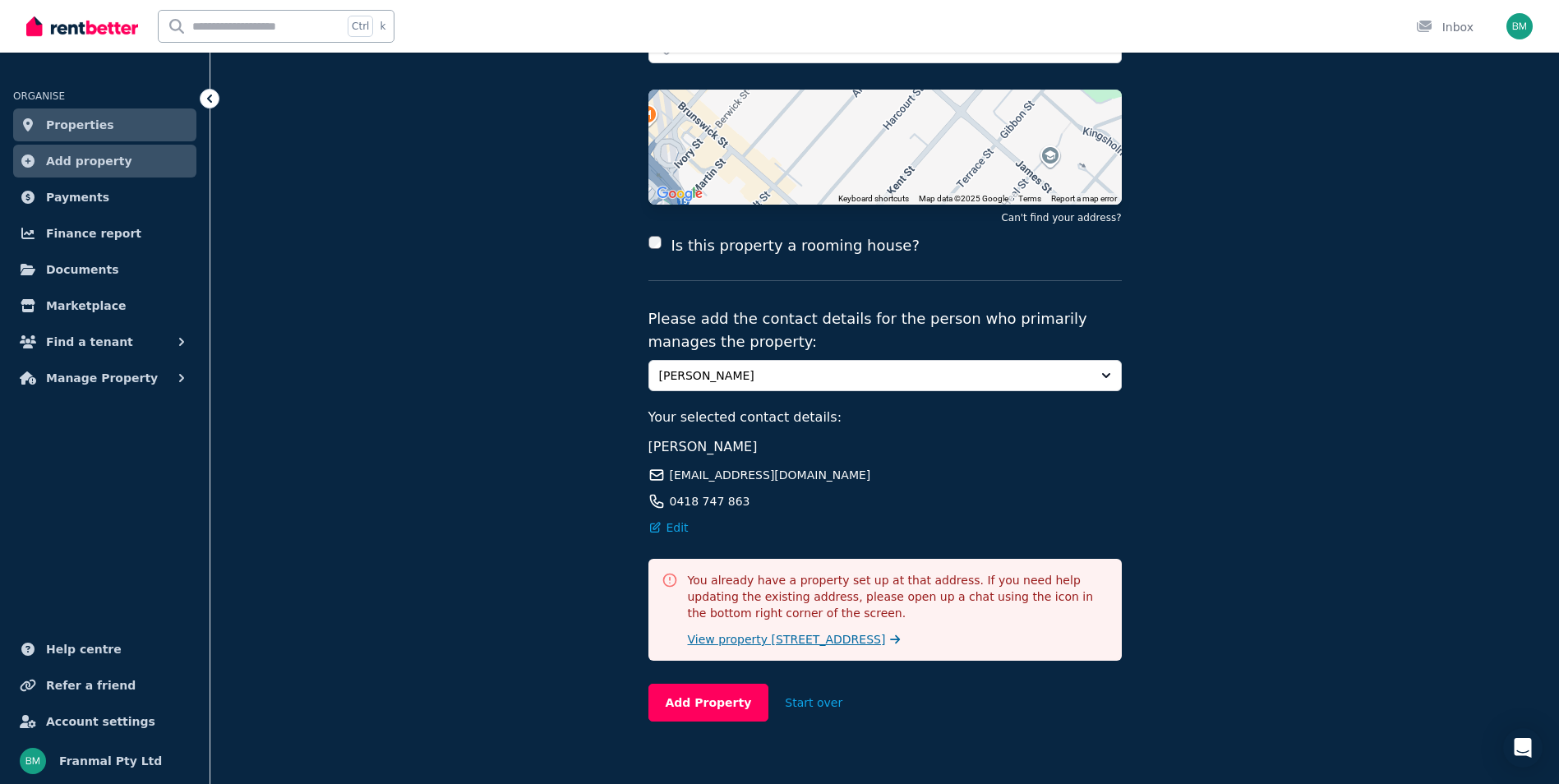
click at [745, 631] on span "View property 157 Harcourt St, New Farm QLD 4005" at bounding box center [787, 639] width 198 height 17
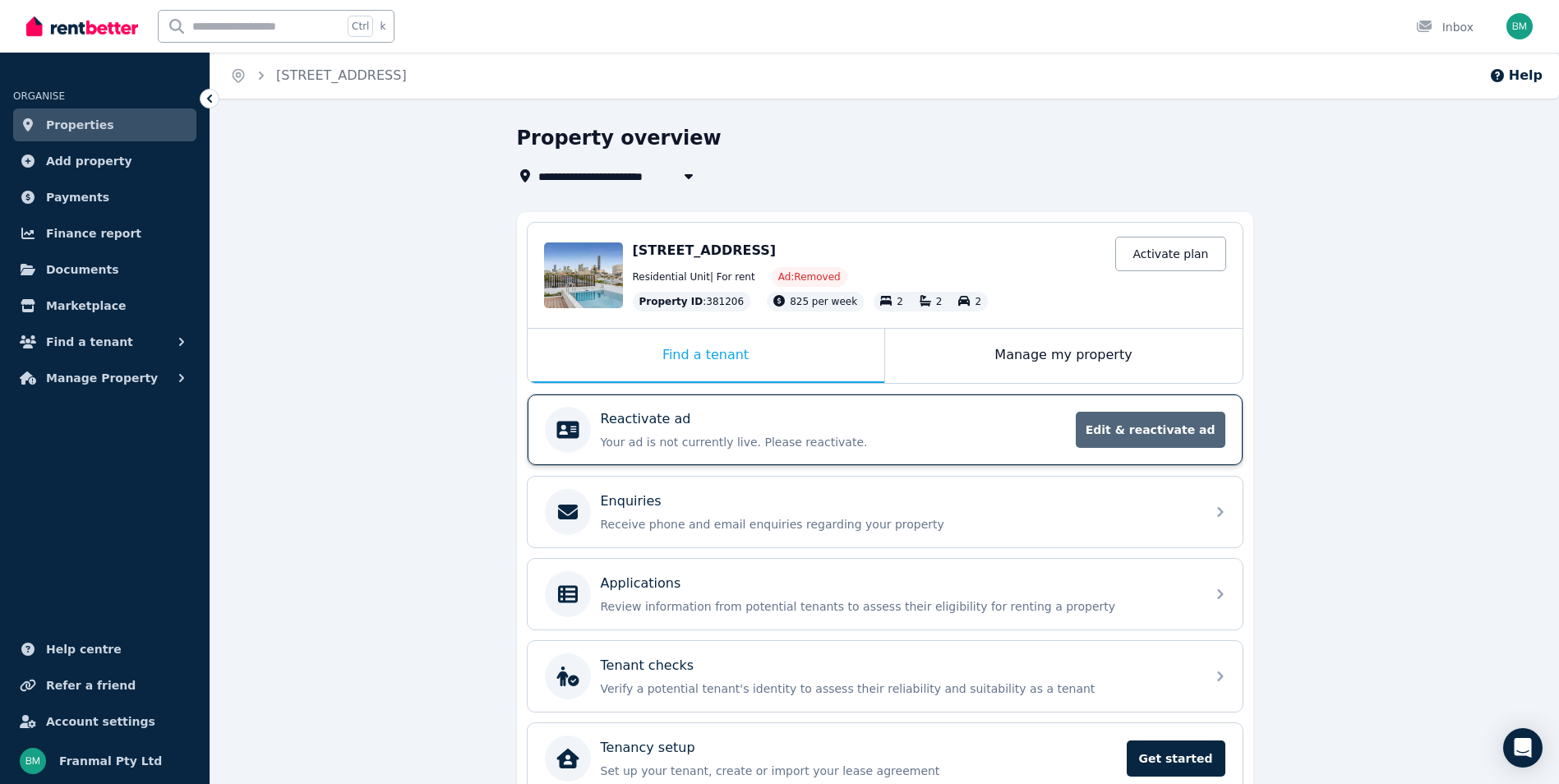
click at [1160, 428] on span "Edit & reactivate ad" at bounding box center [1150, 429] width 150 height 36
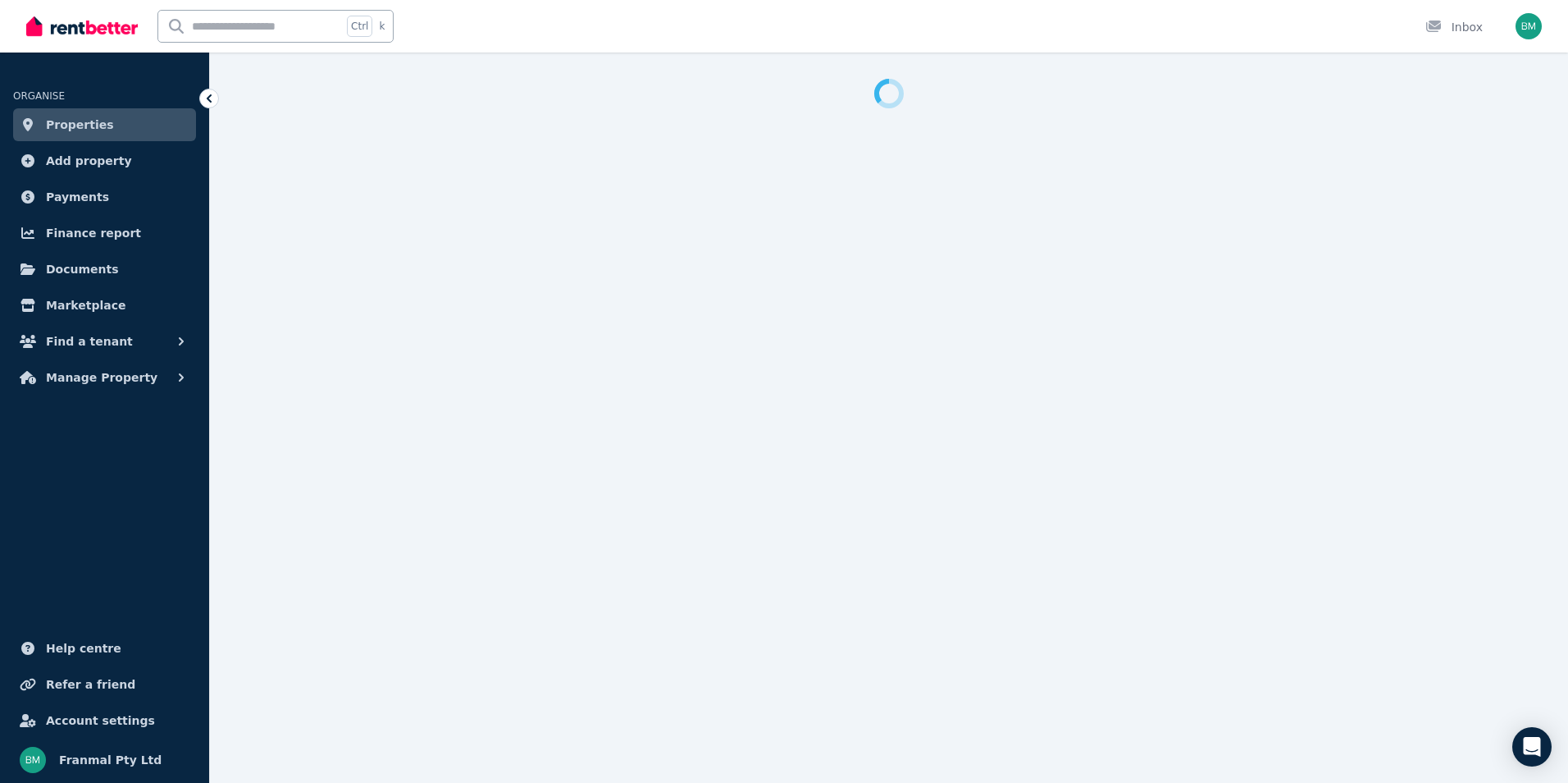
select select "**********"
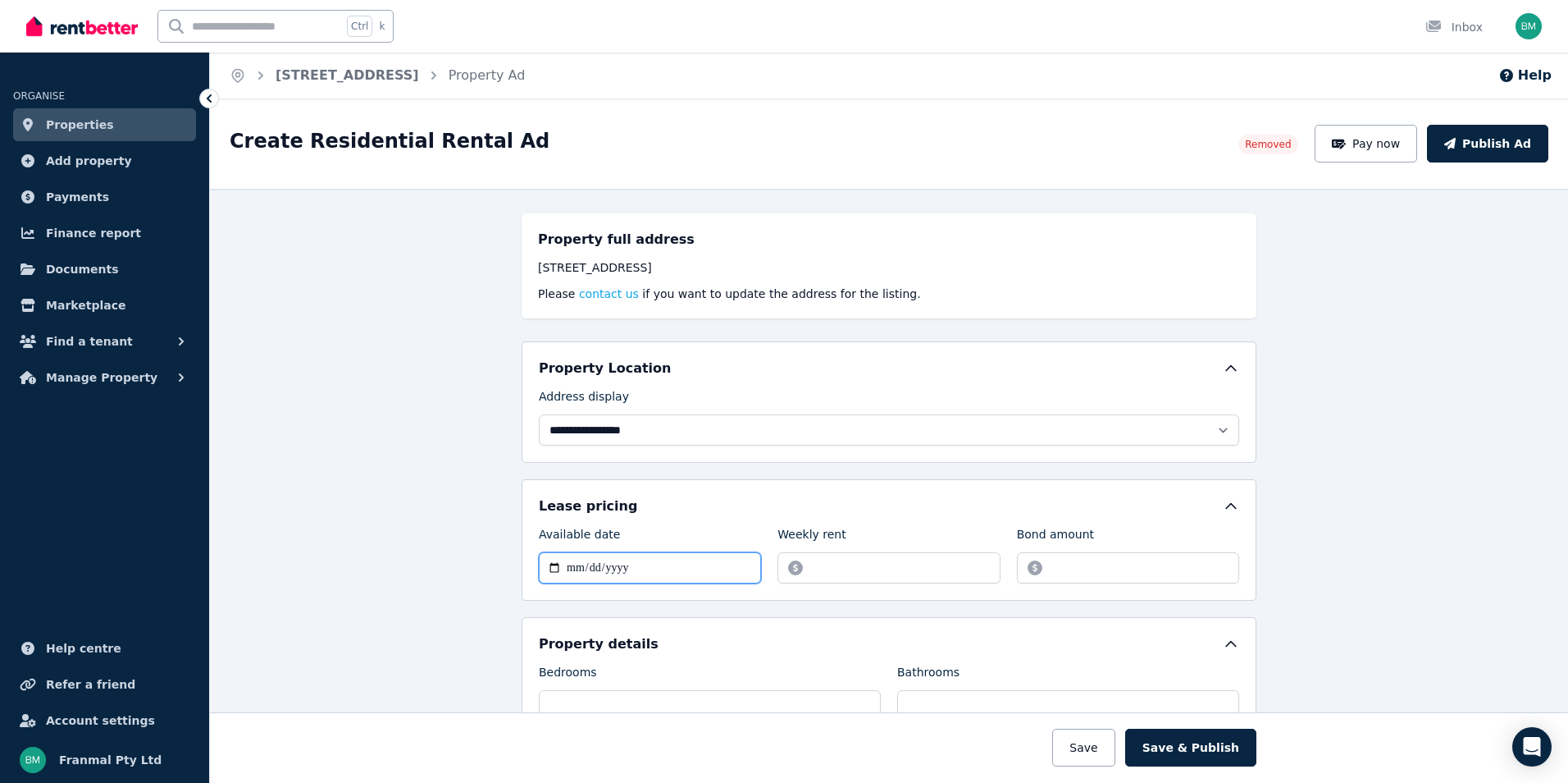
click at [634, 568] on input "**********" at bounding box center [650, 567] width 223 height 31
click at [543, 570] on input "**********" at bounding box center [650, 567] width 223 height 31
type input "**********"
click at [841, 568] on input "******" at bounding box center [888, 567] width 223 height 31
drag, startPoint x: 841, startPoint y: 568, endPoint x: 795, endPoint y: 573, distance: 46.3
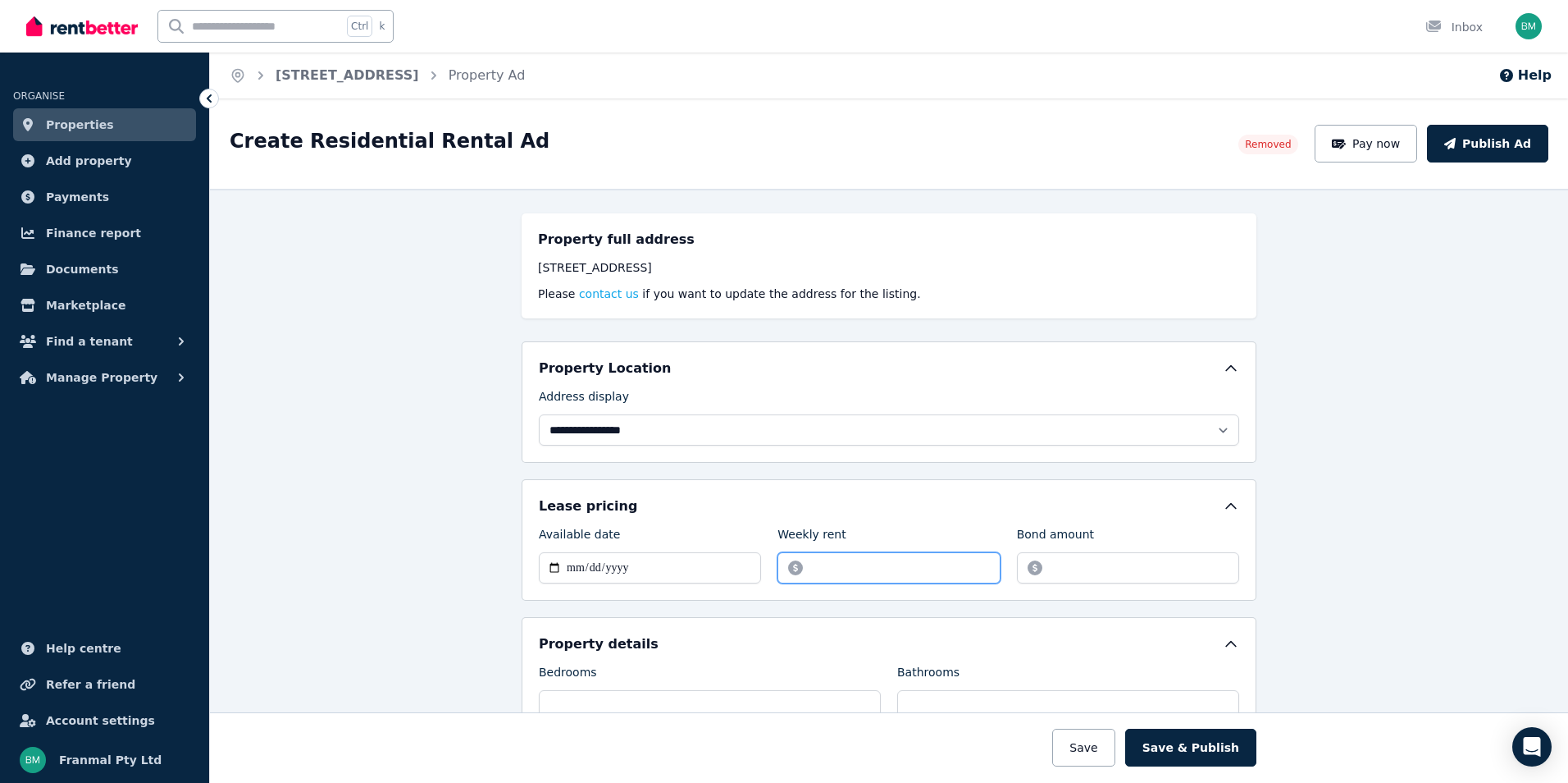
click at [797, 573] on input "******" at bounding box center [888, 567] width 223 height 31
type input "*******"
type input "****"
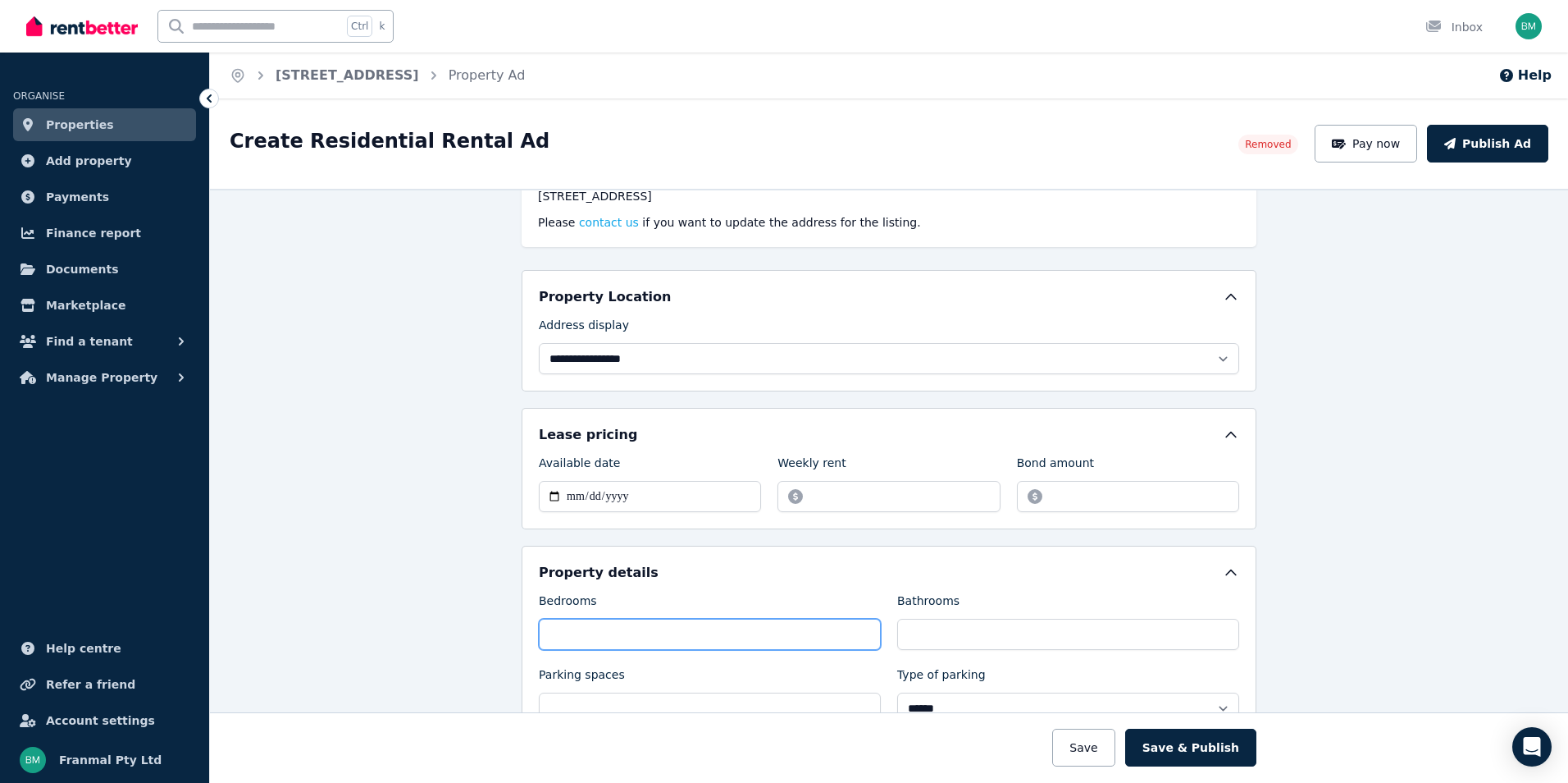
scroll to position [164, 0]
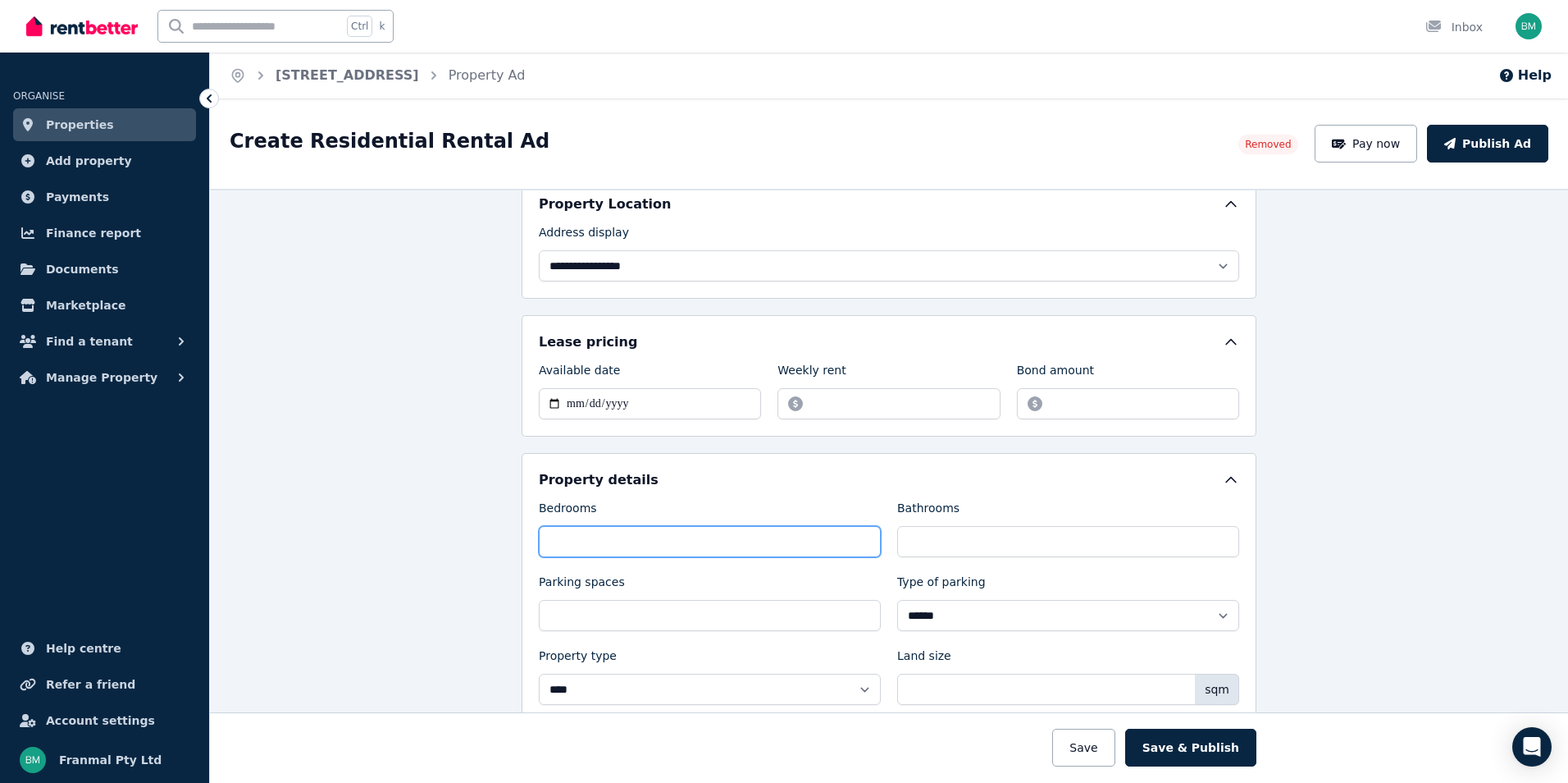
type input "*"
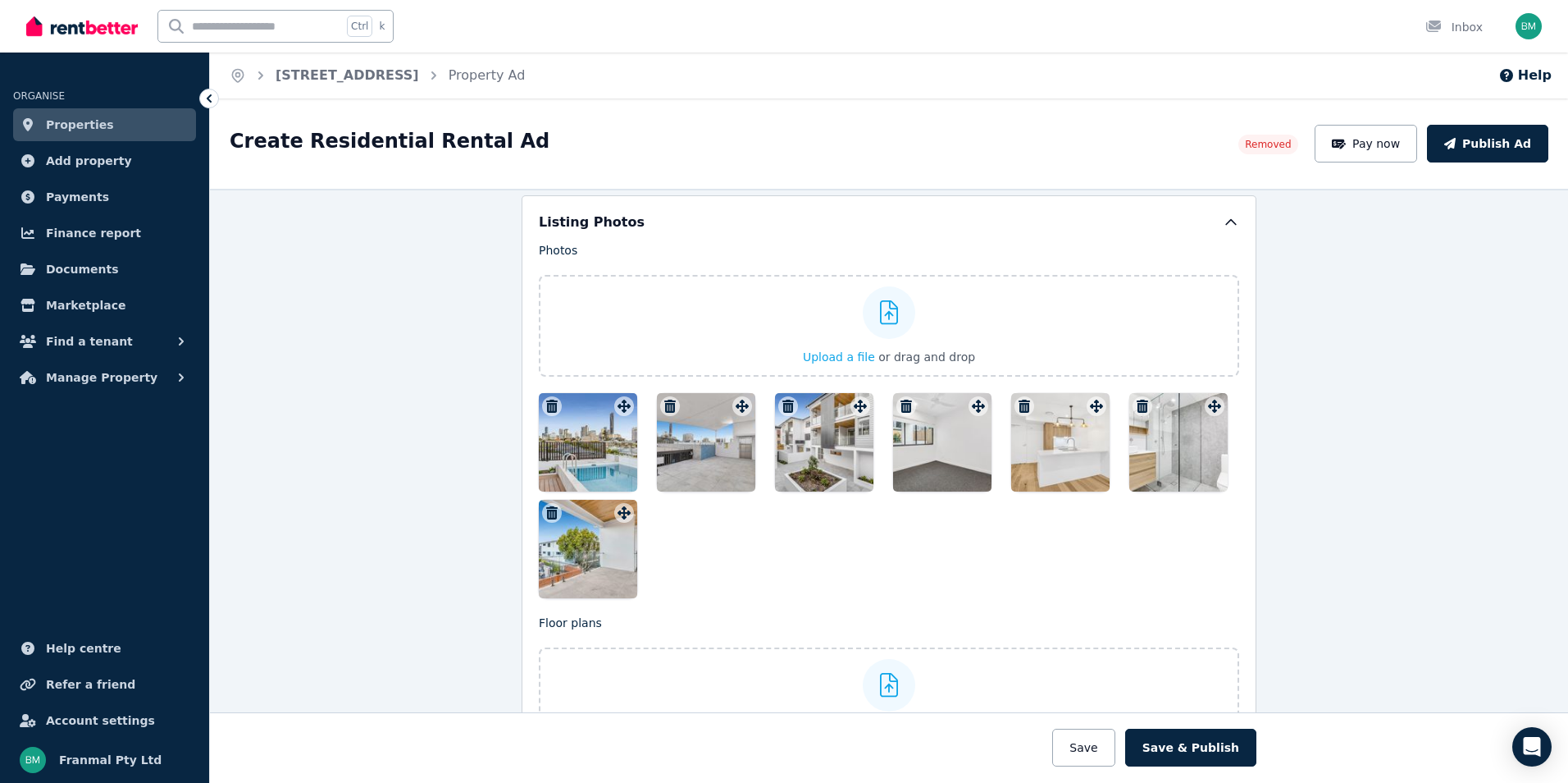
scroll to position [1723, 0]
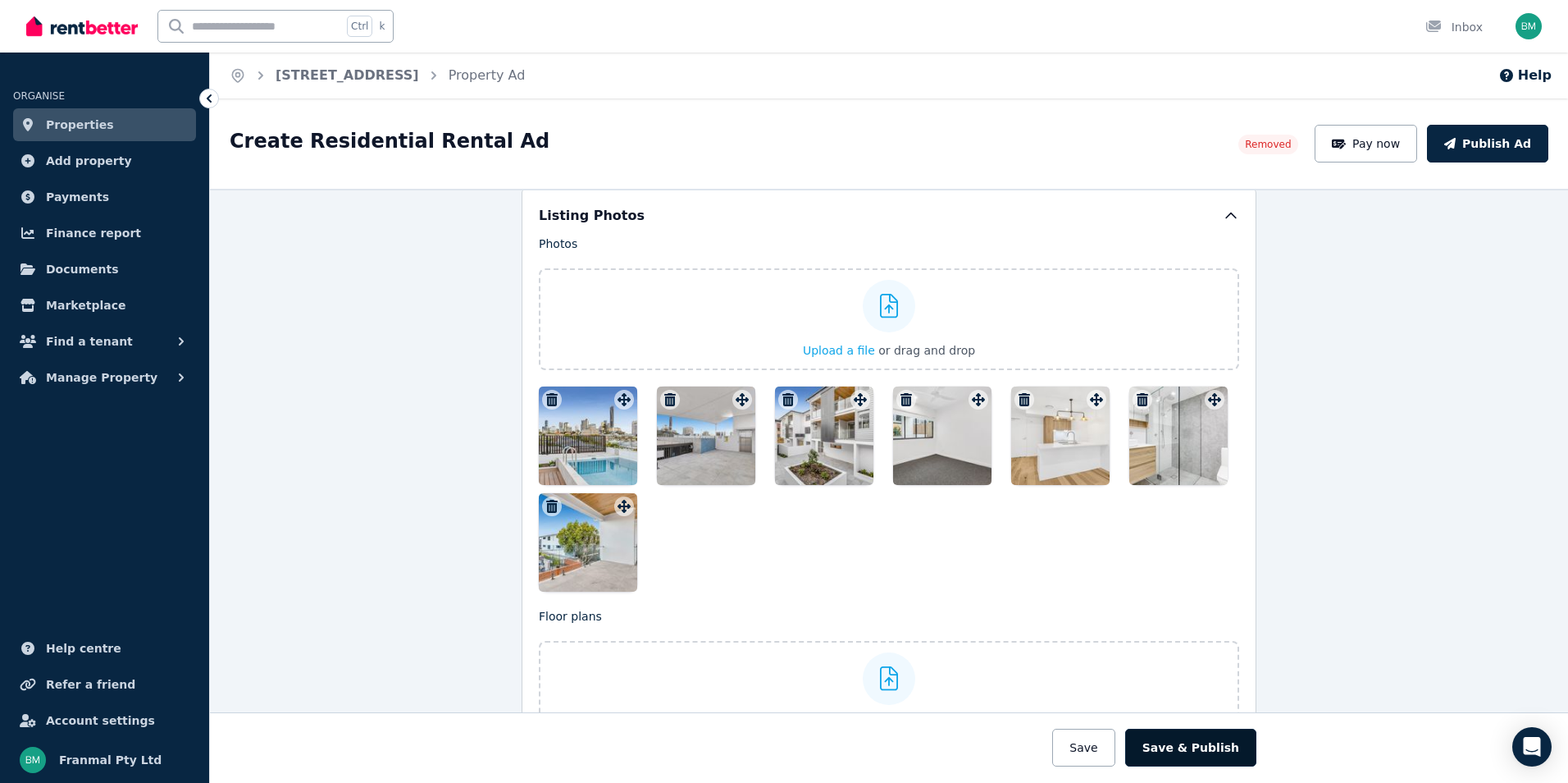
type input "*"
click at [1172, 736] on button "Save & Publish" at bounding box center [1190, 747] width 132 height 38
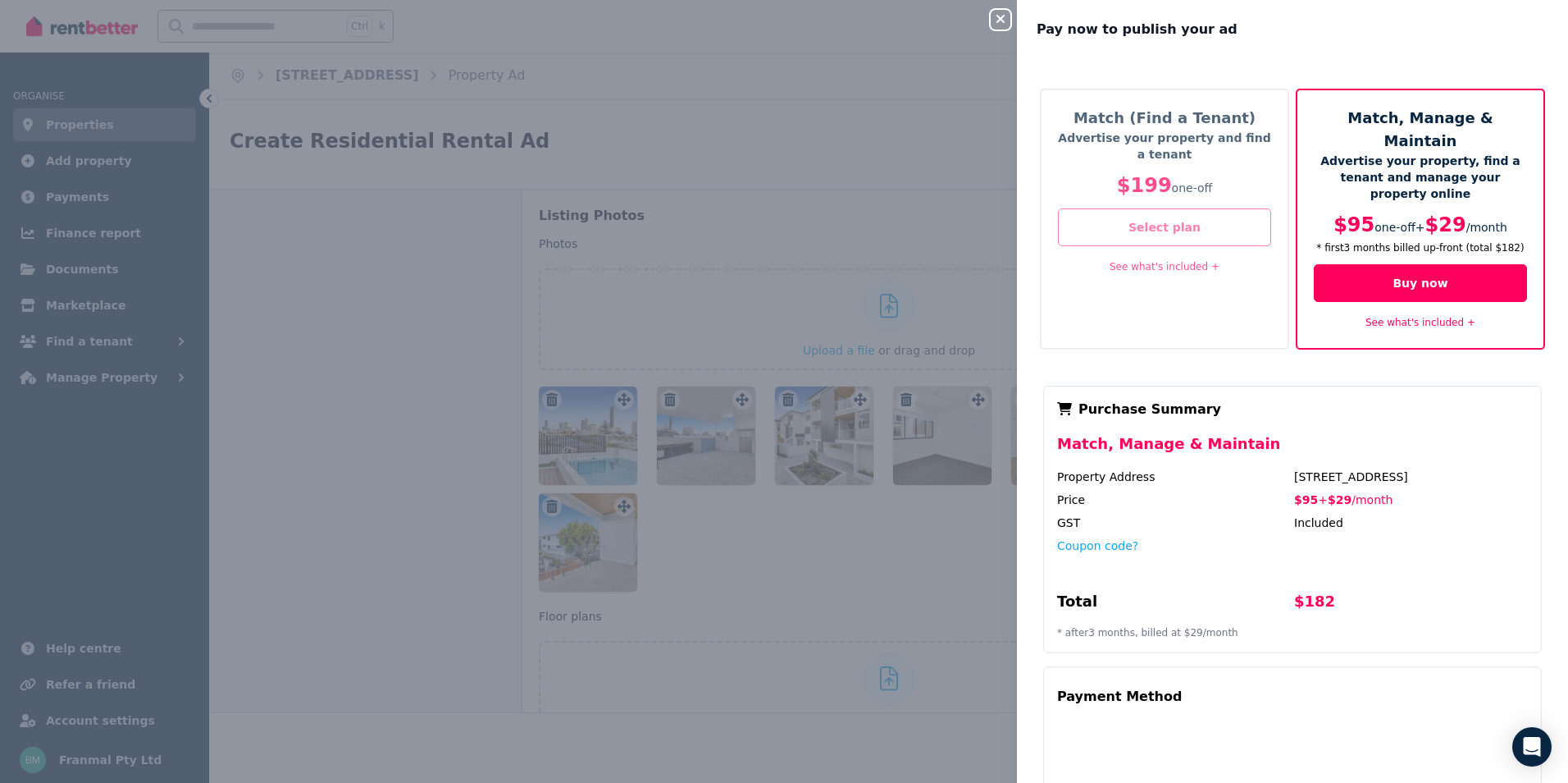
click at [1153, 229] on button "Select plan" at bounding box center [1164, 228] width 214 height 38
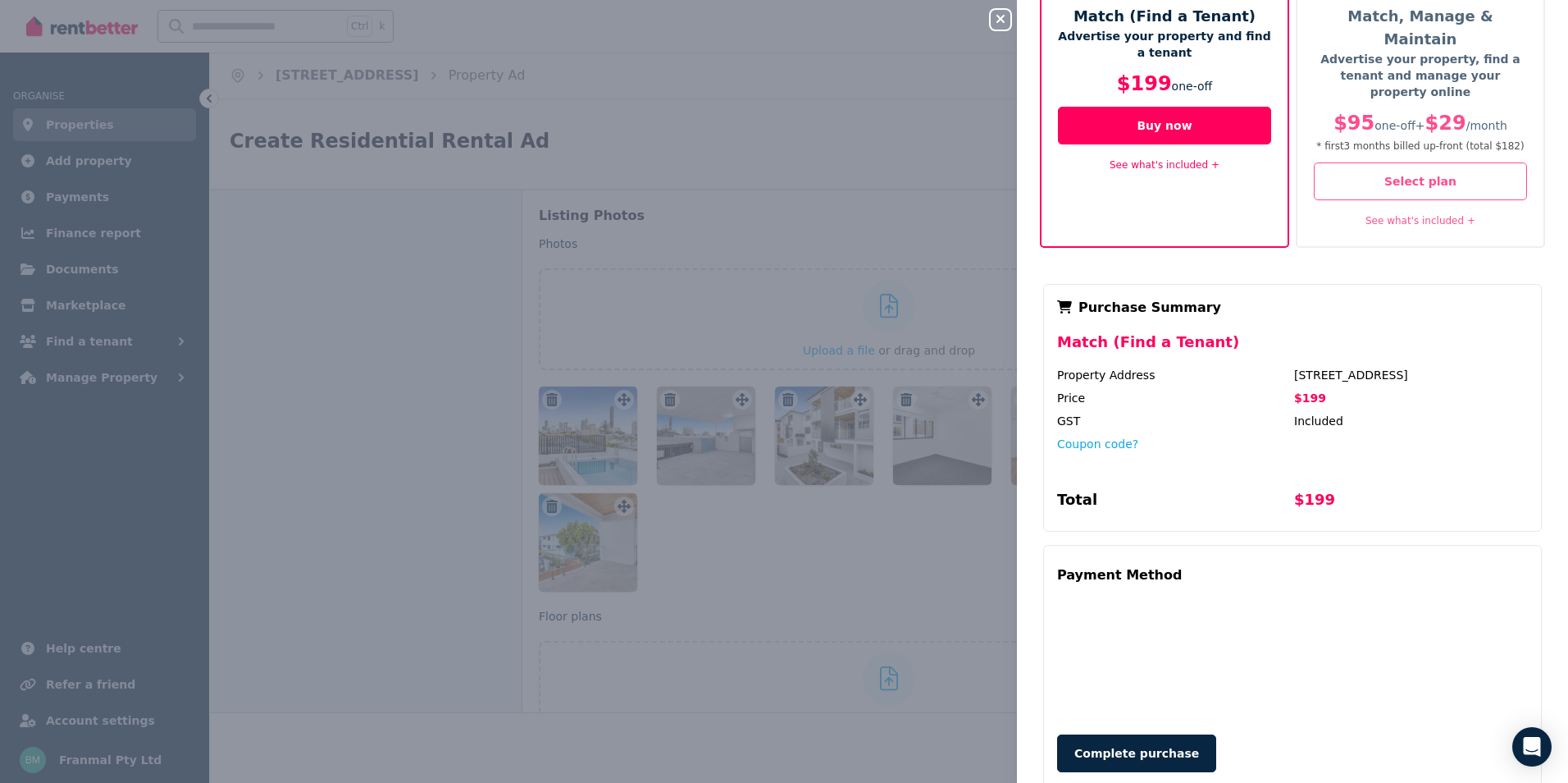
scroll to position [105, 0]
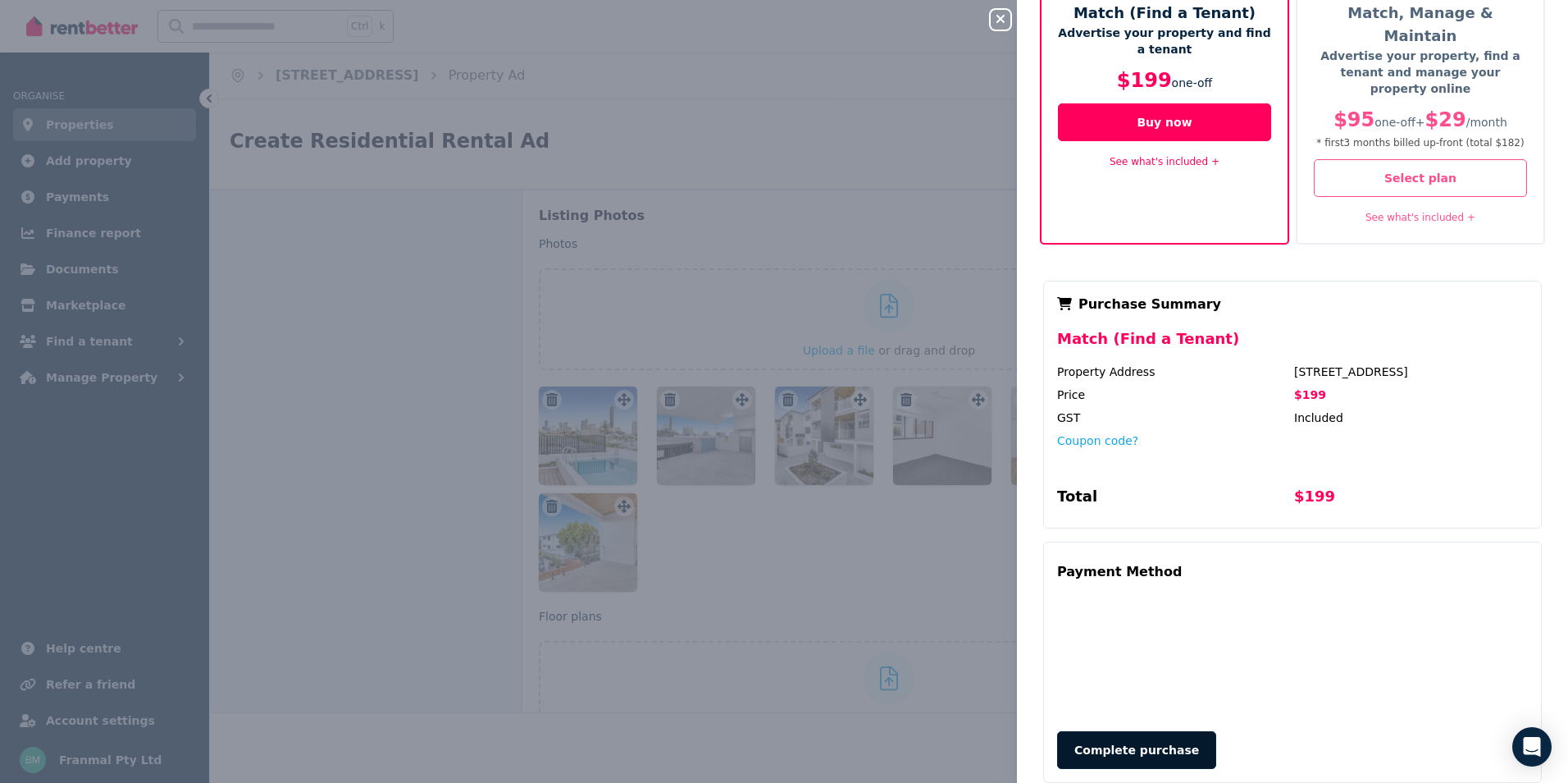
click at [1113, 732] on button "Complete purchase" at bounding box center [1136, 750] width 159 height 38
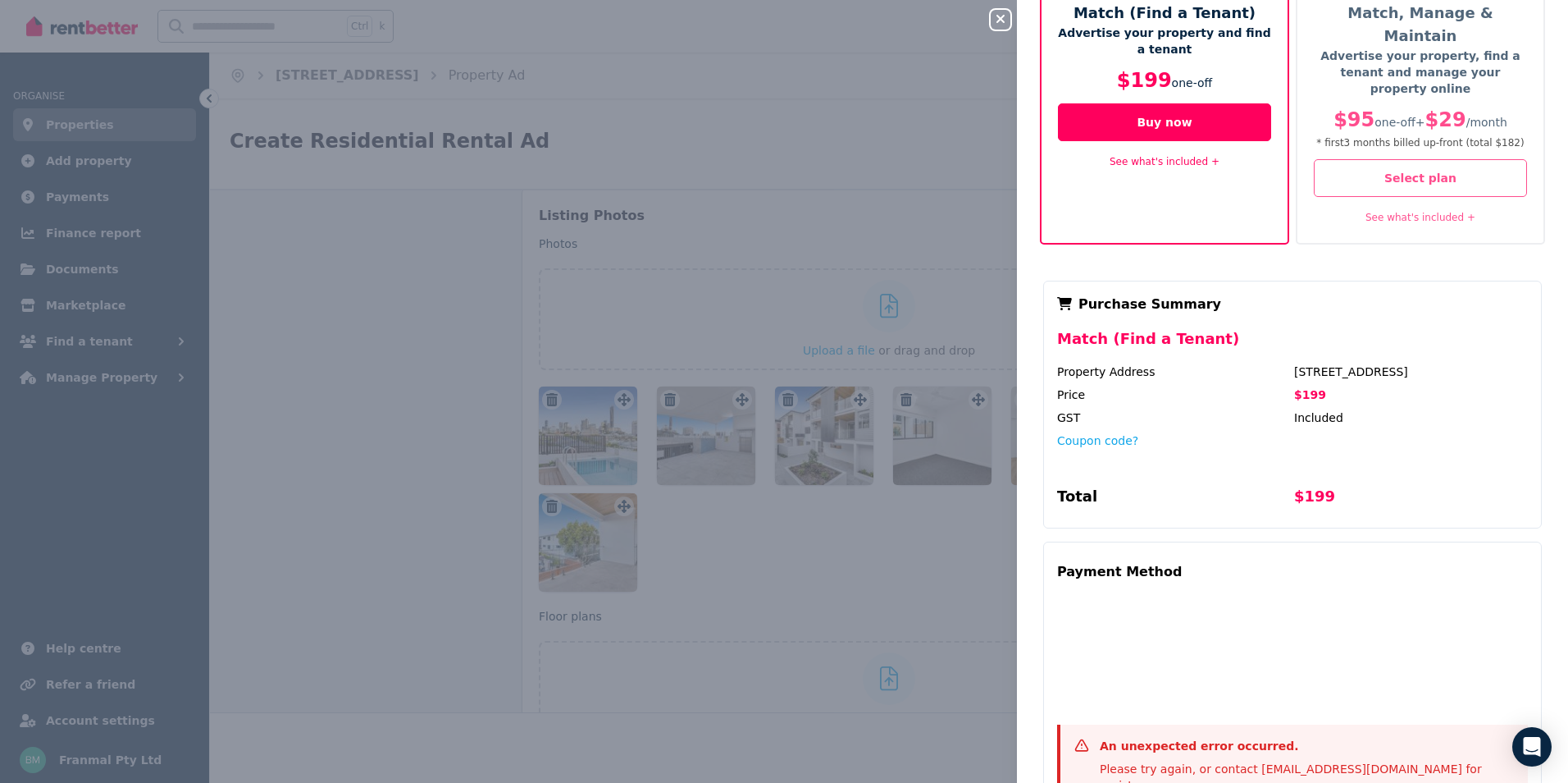
click at [996, 15] on icon "button" at bounding box center [1000, 18] width 20 height 13
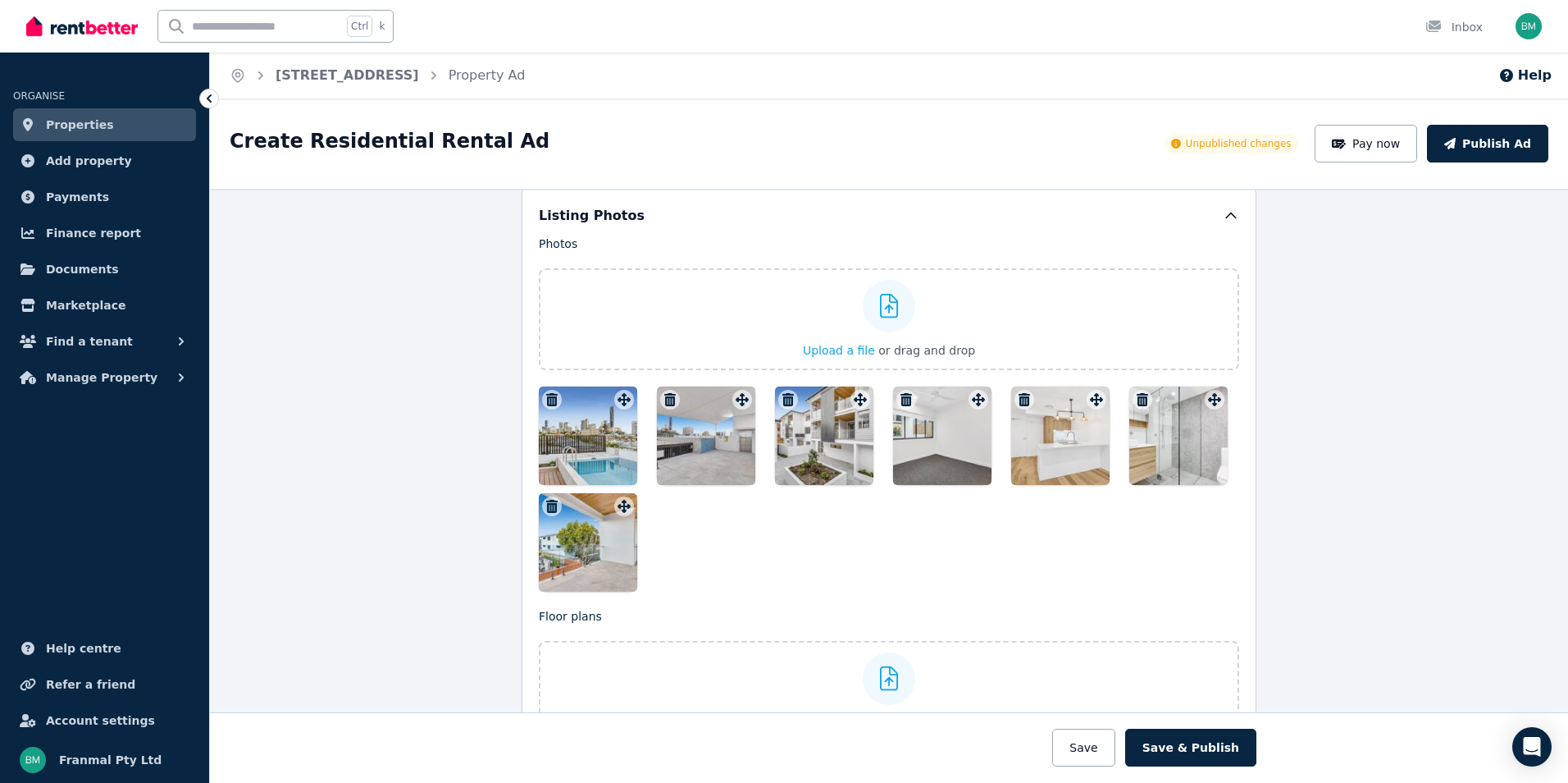
click at [86, 122] on span "Properties" at bounding box center [79, 125] width 68 height 20
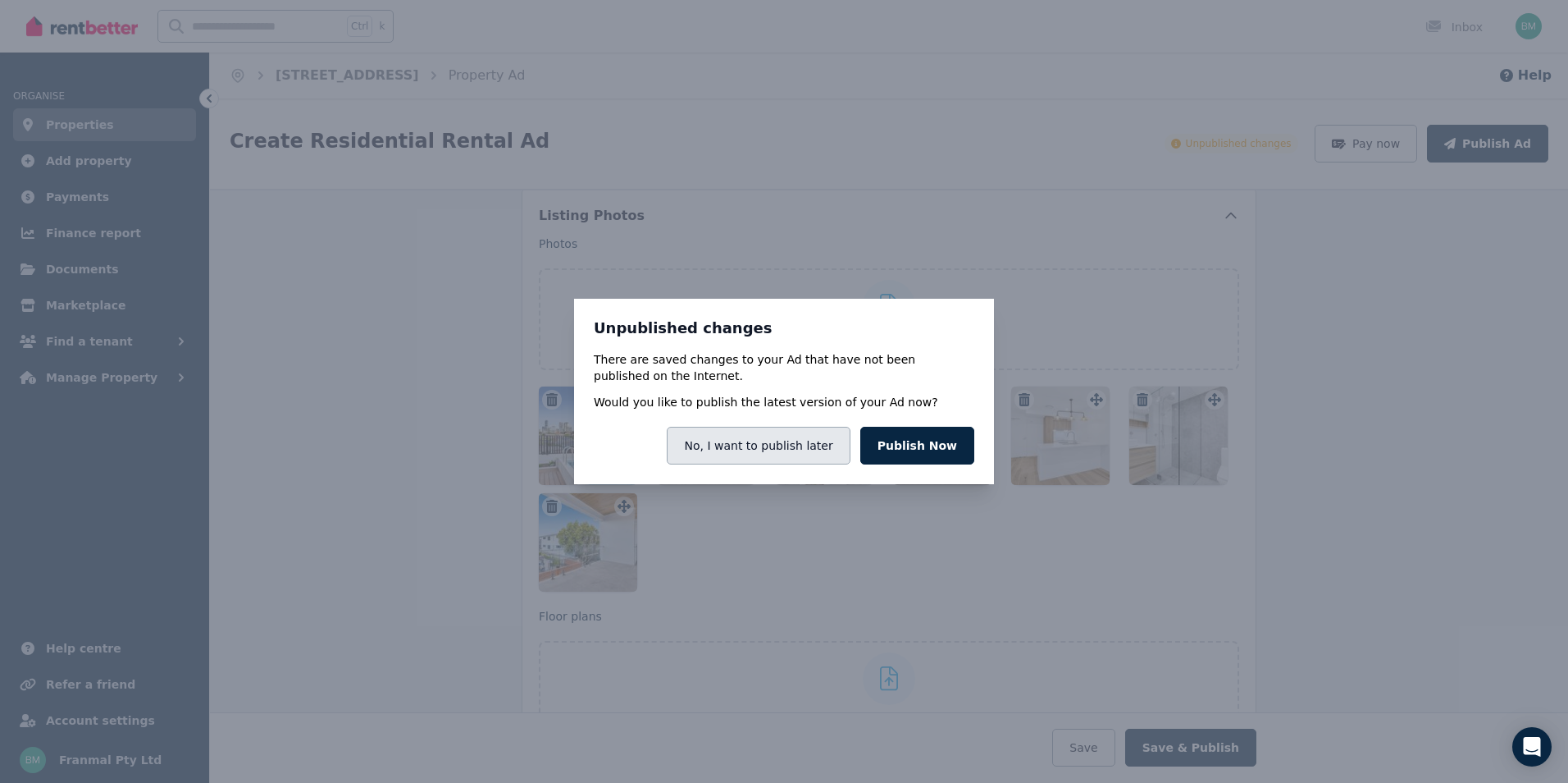
click at [817, 444] on button "No, I want to publish later" at bounding box center [758, 445] width 183 height 38
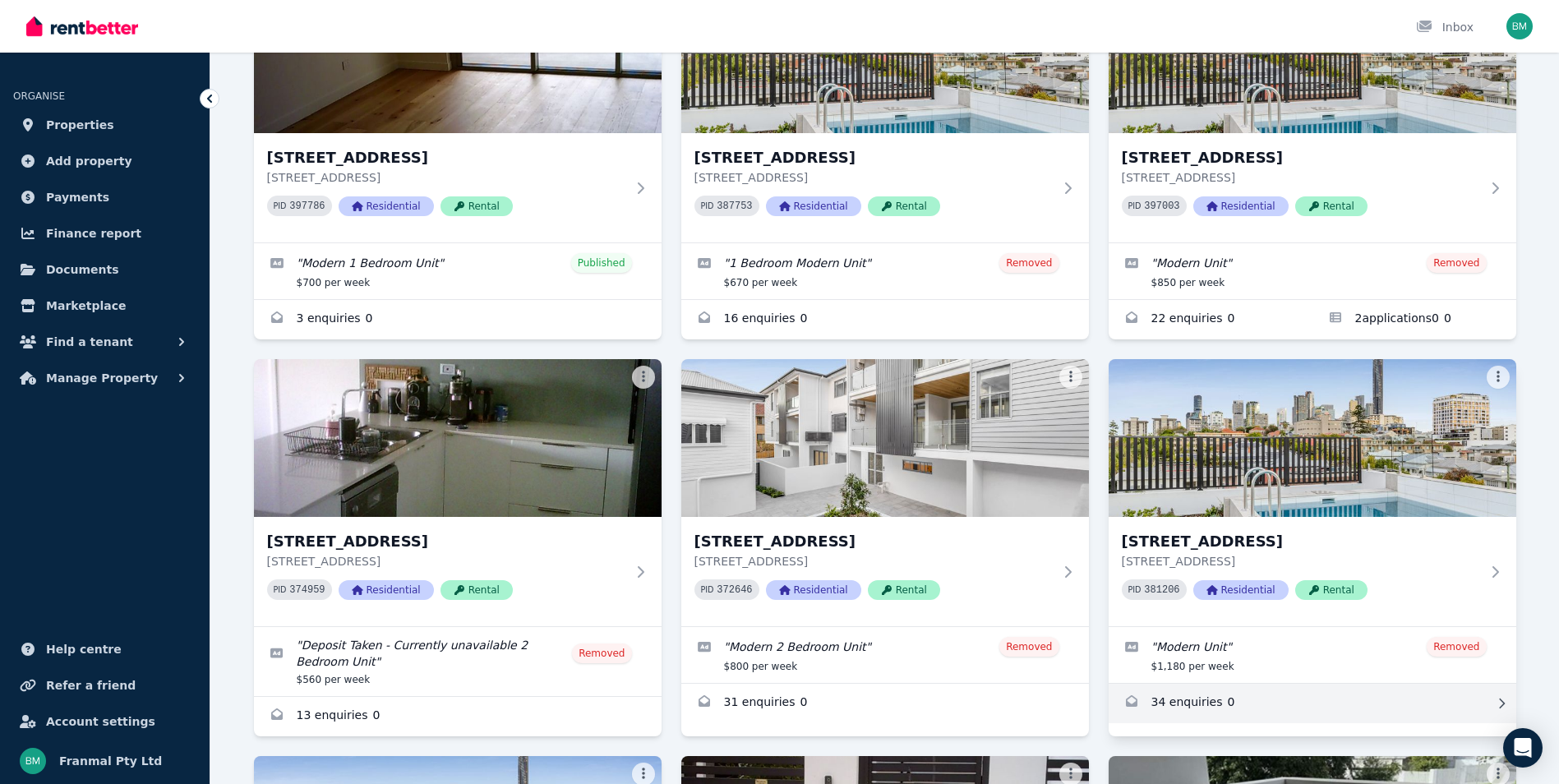
scroll to position [258, 0]
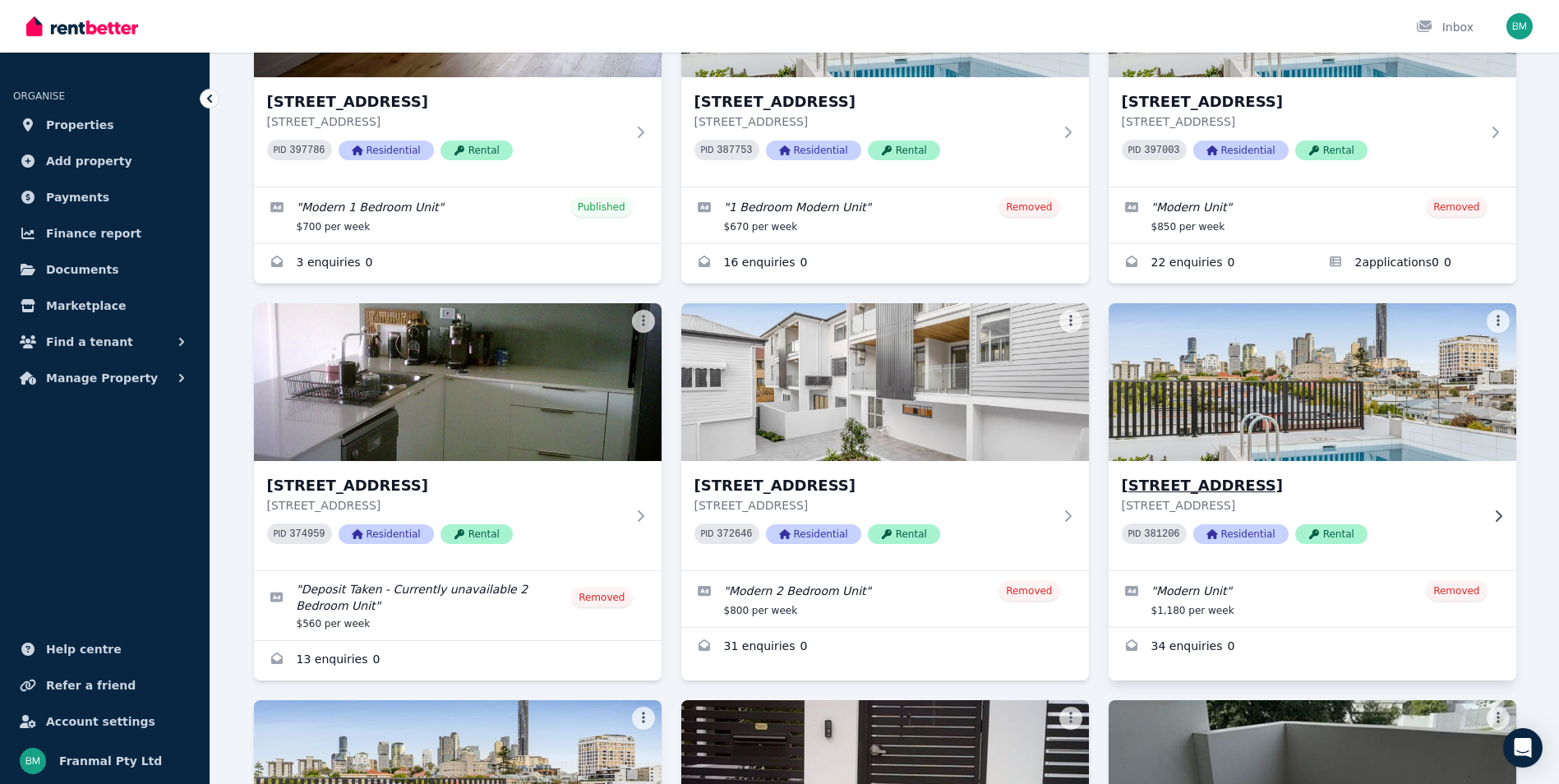
click at [1262, 400] on img at bounding box center [1312, 382] width 428 height 166
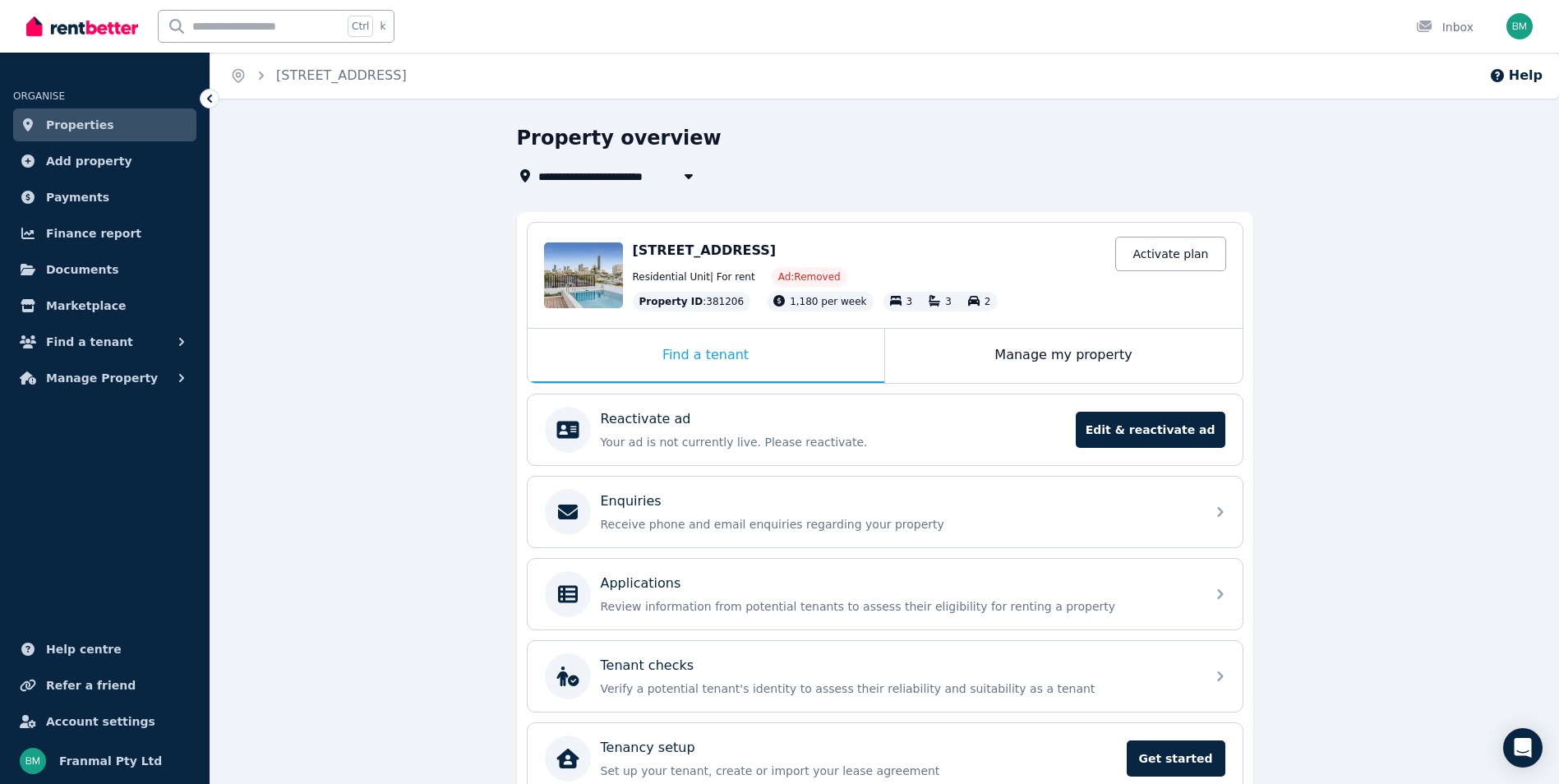
click at [66, 123] on span "Properties" at bounding box center [79, 125] width 68 height 20
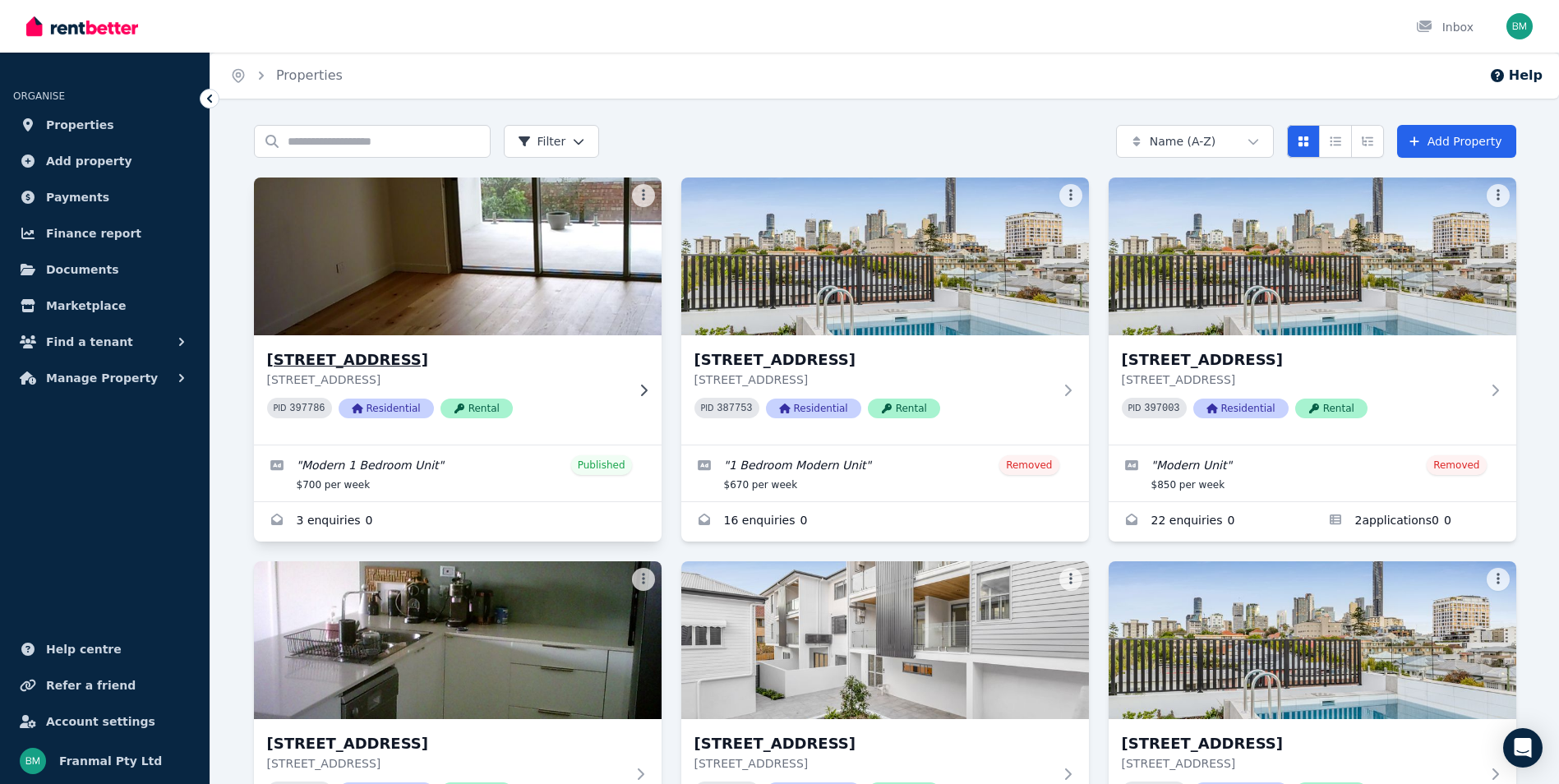
click at [507, 269] on img at bounding box center [457, 256] width 428 height 166
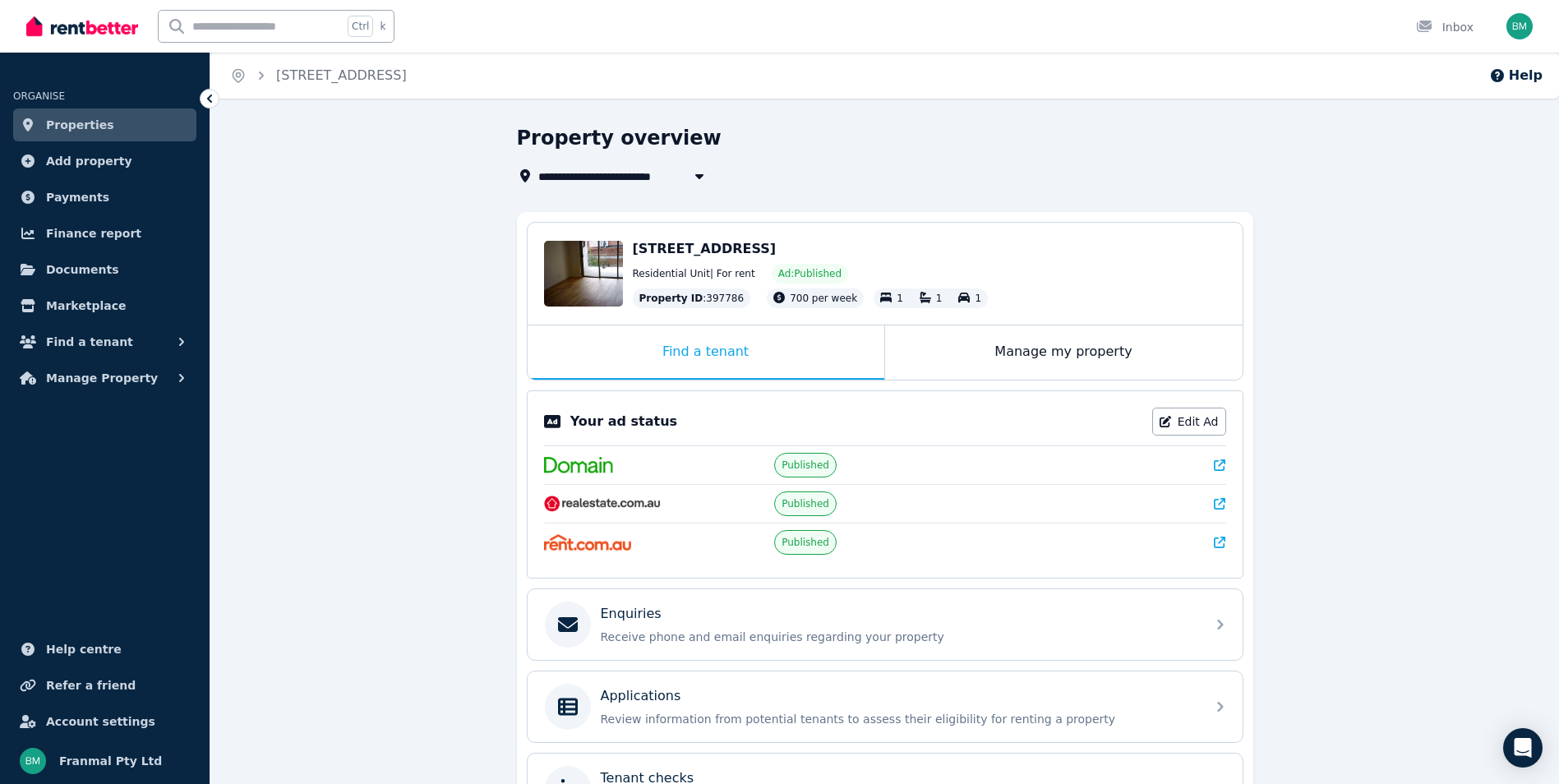
click at [69, 121] on span "Properties" at bounding box center [79, 125] width 68 height 20
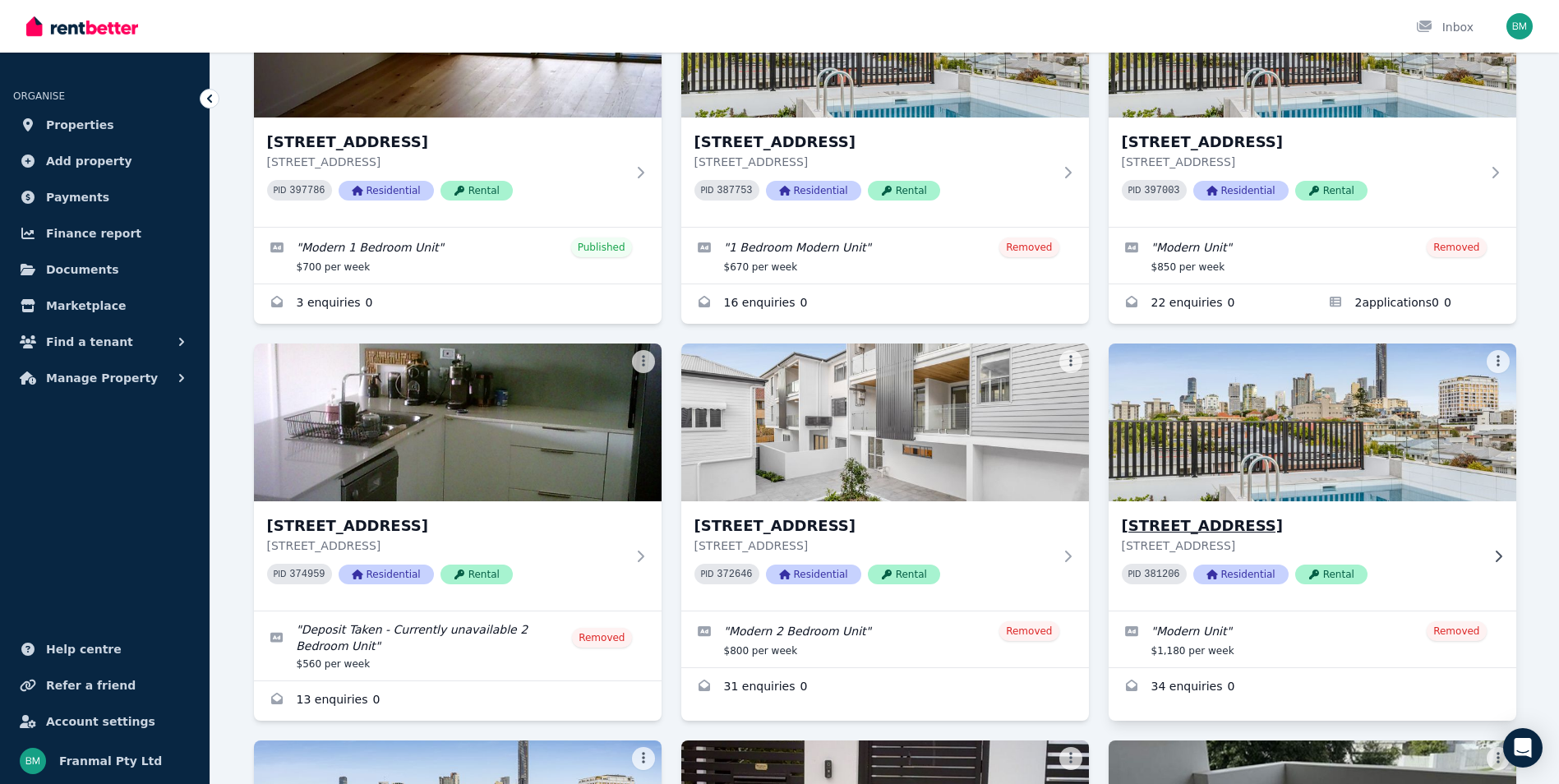
scroll to position [247, 0]
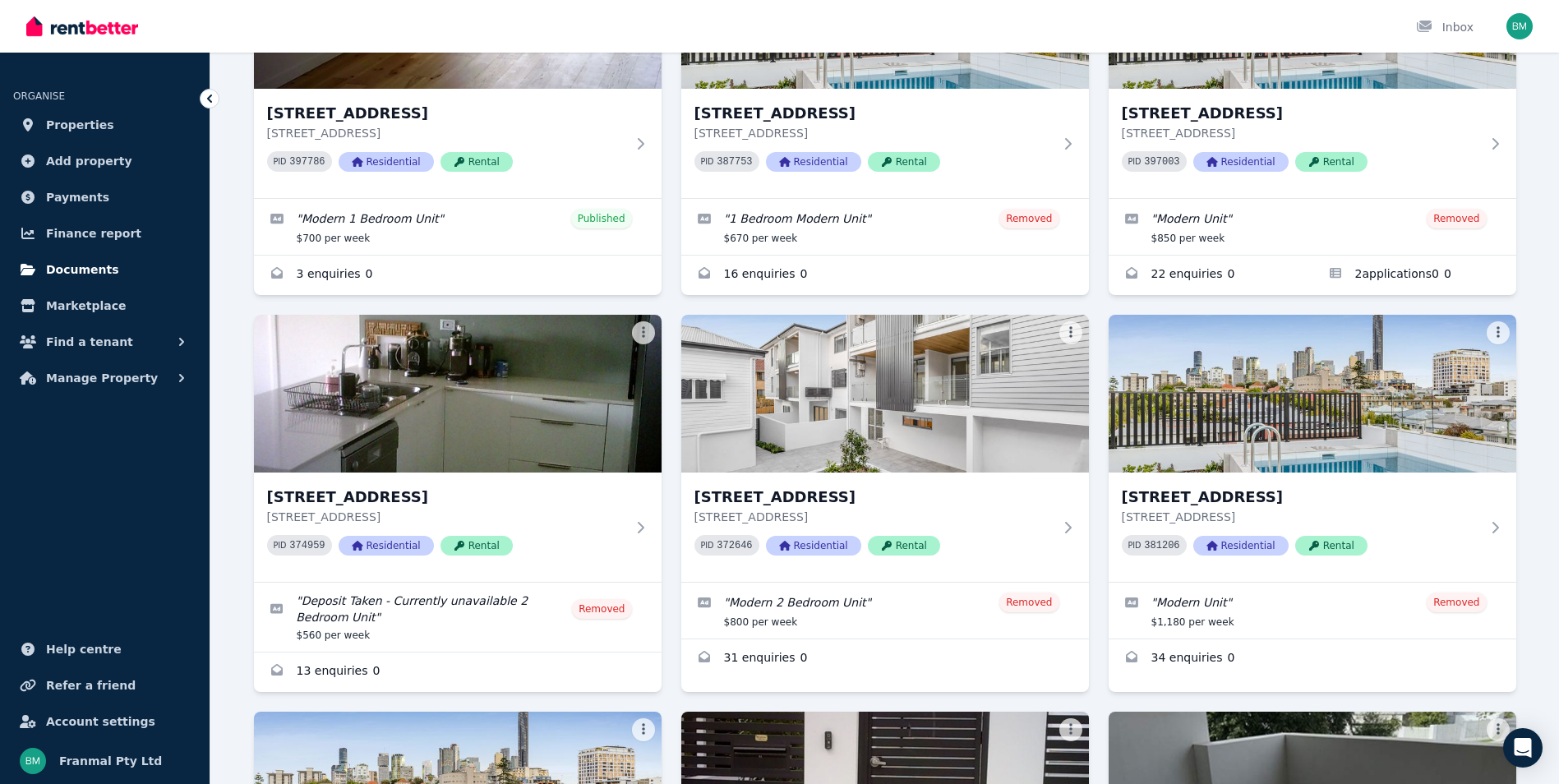
click at [91, 268] on span "Documents" at bounding box center [82, 270] width 73 height 20
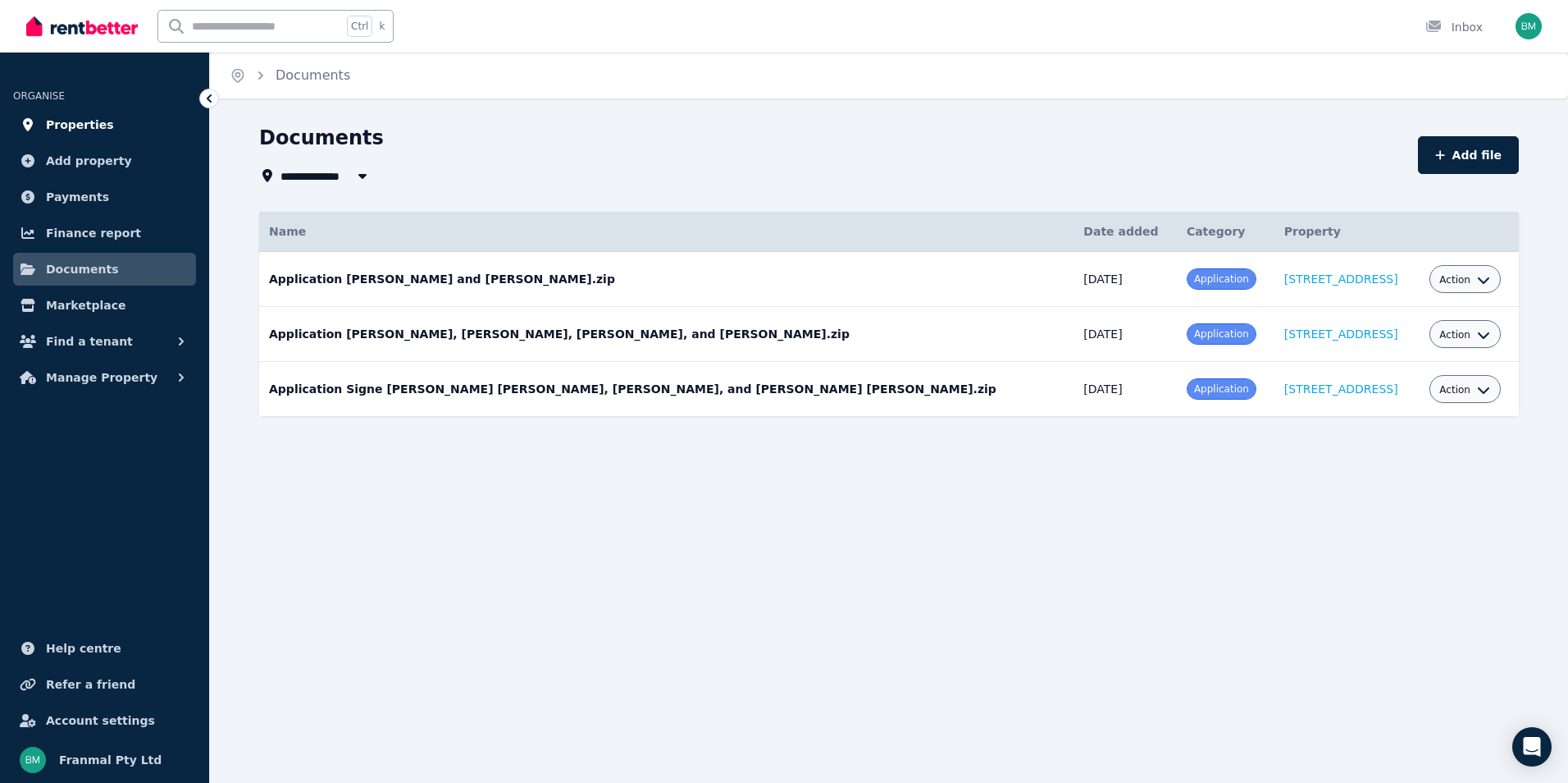
click at [80, 127] on span "Properties" at bounding box center [79, 125] width 68 height 20
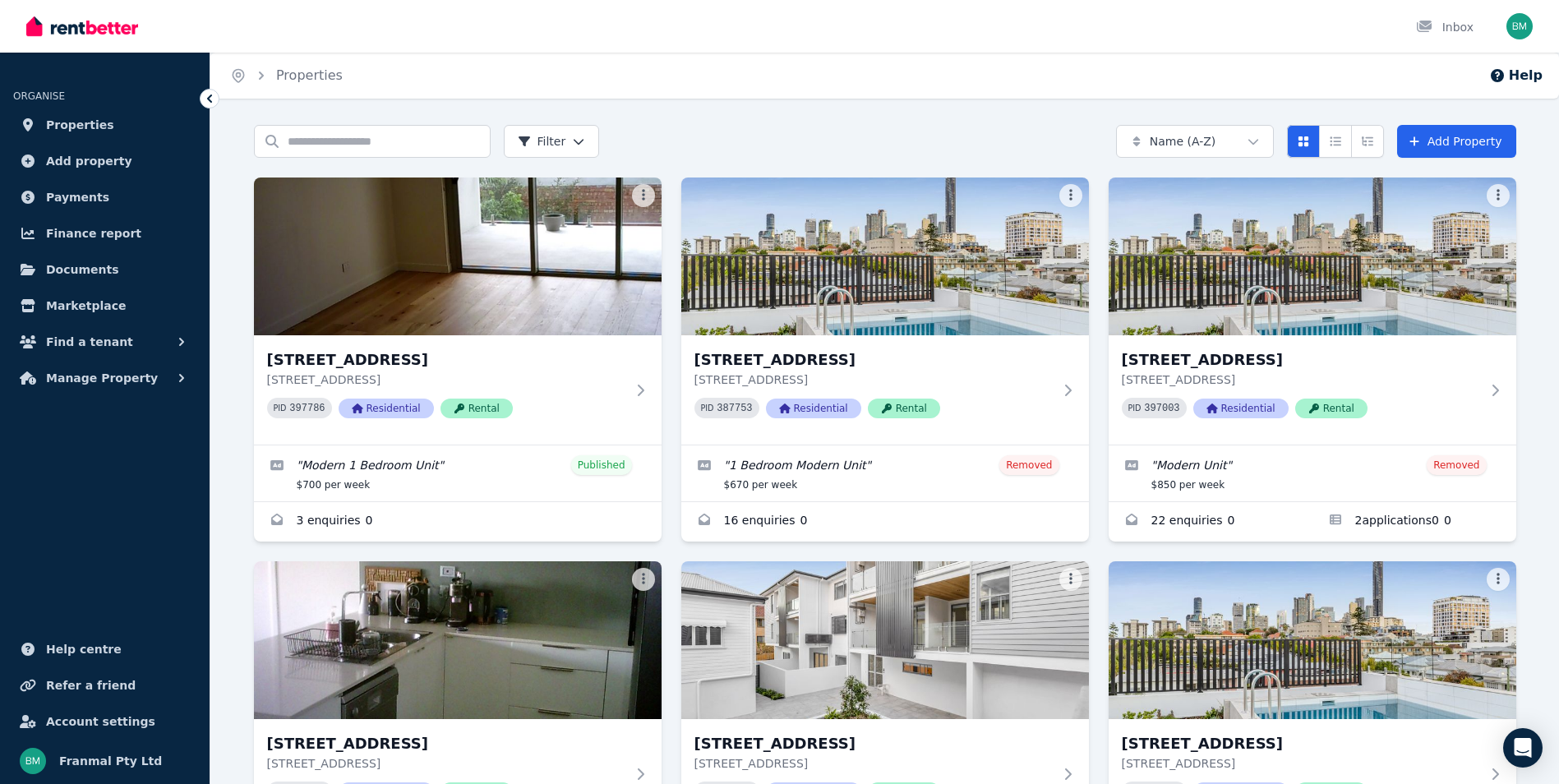
drag, startPoint x: 1139, startPoint y: 0, endPoint x: 1334, endPoint y: 12, distance: 195.4
click at [1204, 41] on div "Inbox" at bounding box center [752, 26] width 1451 height 53
